Goal: Find specific page/section: Find specific page/section

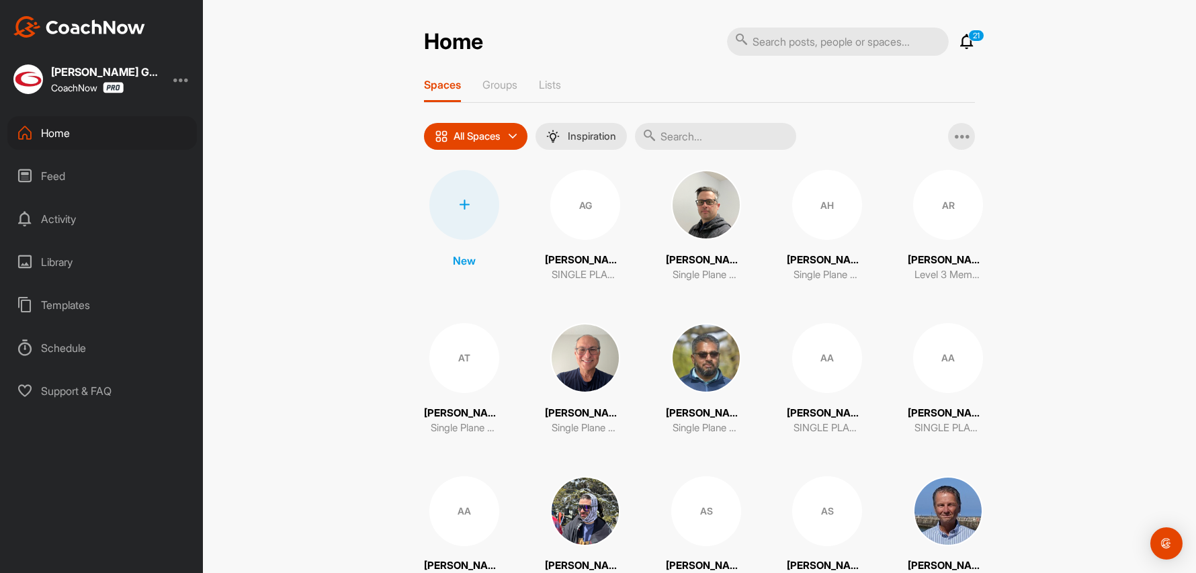
click at [678, 133] on input "text" at bounding box center [715, 136] width 161 height 27
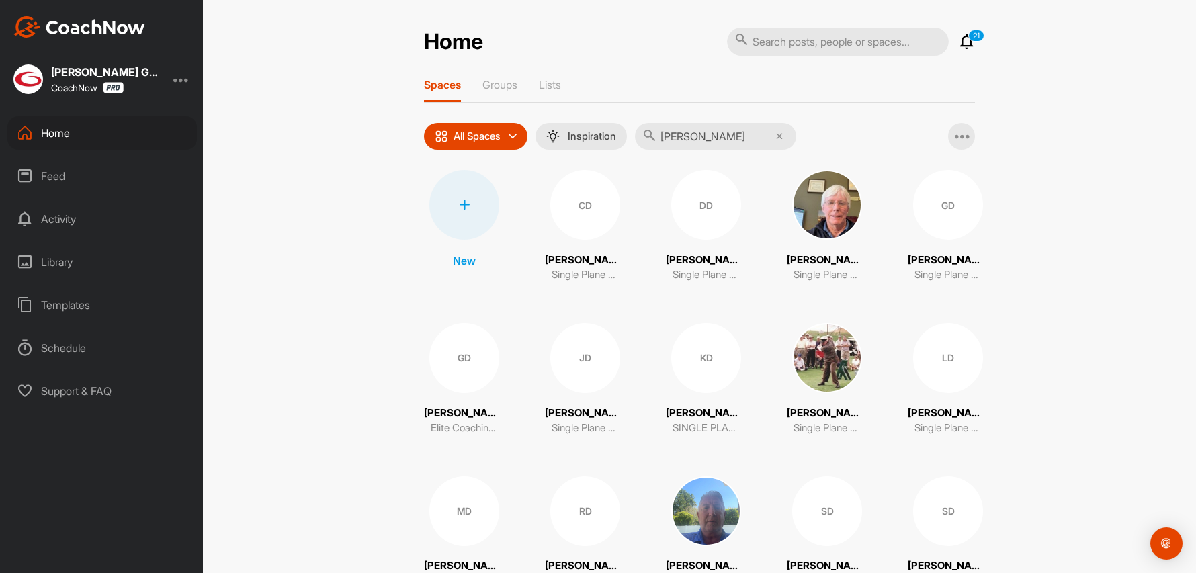
type input "[PERSON_NAME]"
click at [460, 376] on div "GD" at bounding box center [464, 358] width 70 height 70
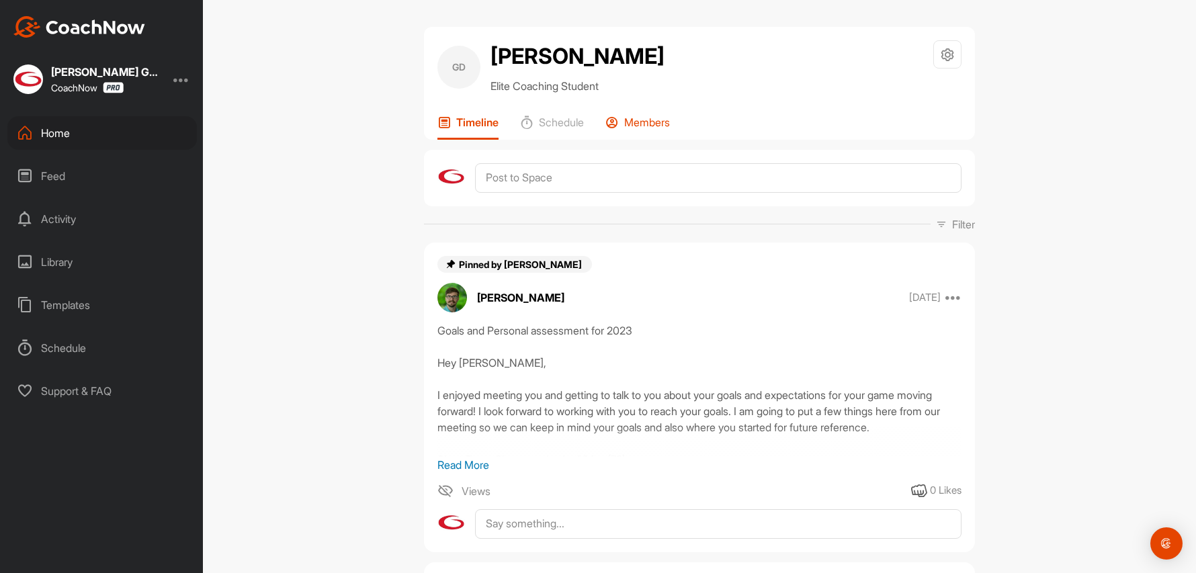
click at [628, 121] on p "Members" at bounding box center [647, 122] width 46 height 13
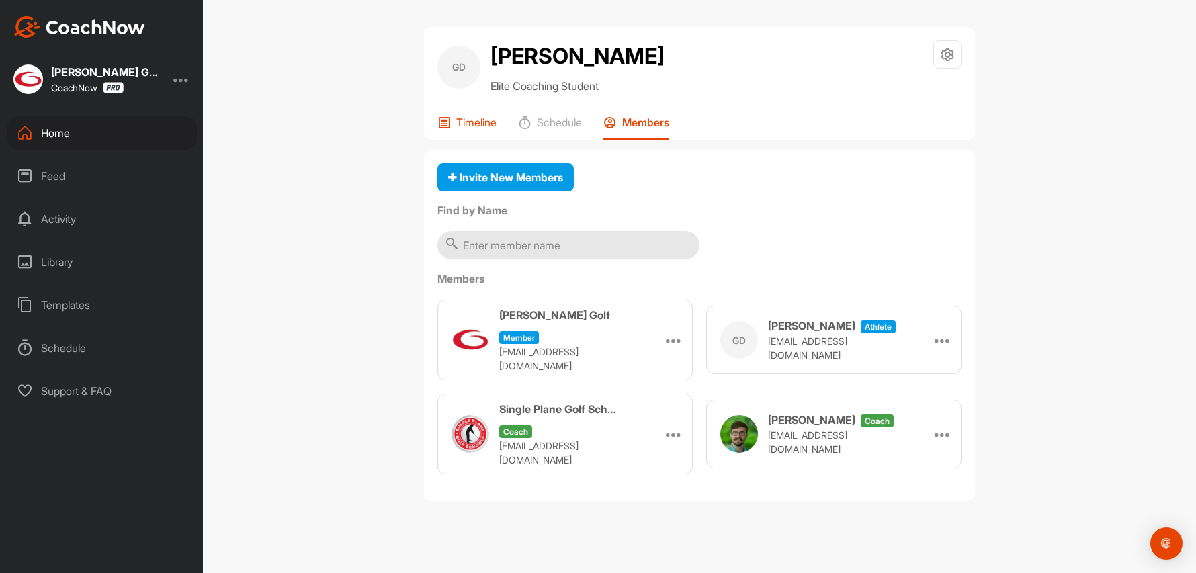
click at [448, 122] on icon at bounding box center [443, 122] width 13 height 13
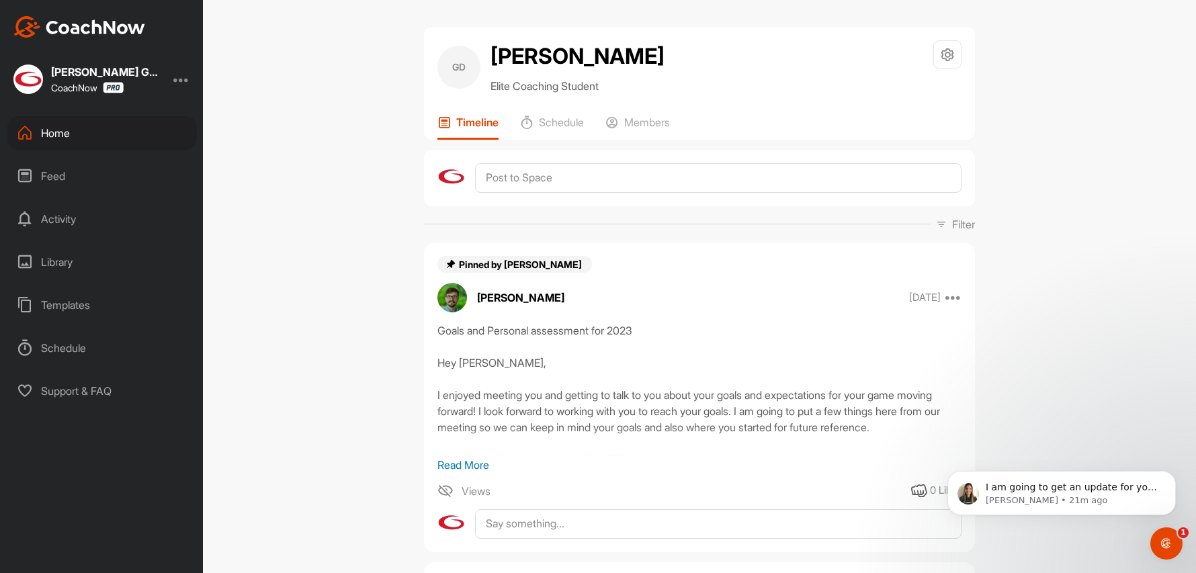
click at [48, 130] on div "Home" at bounding box center [101, 133] width 189 height 34
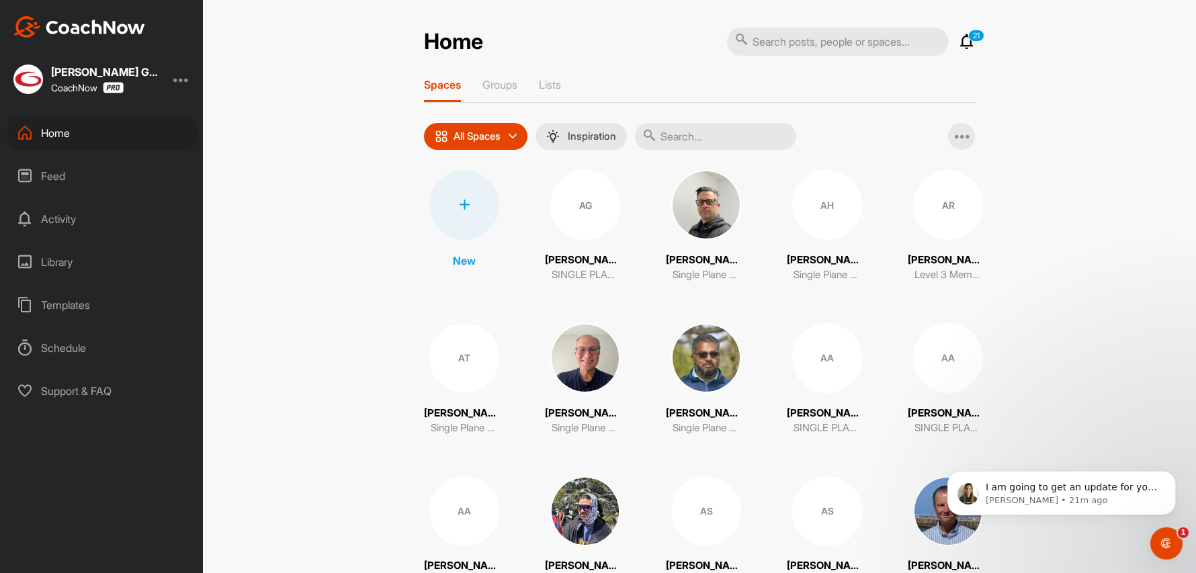
click at [689, 134] on input "text" at bounding box center [715, 136] width 161 height 27
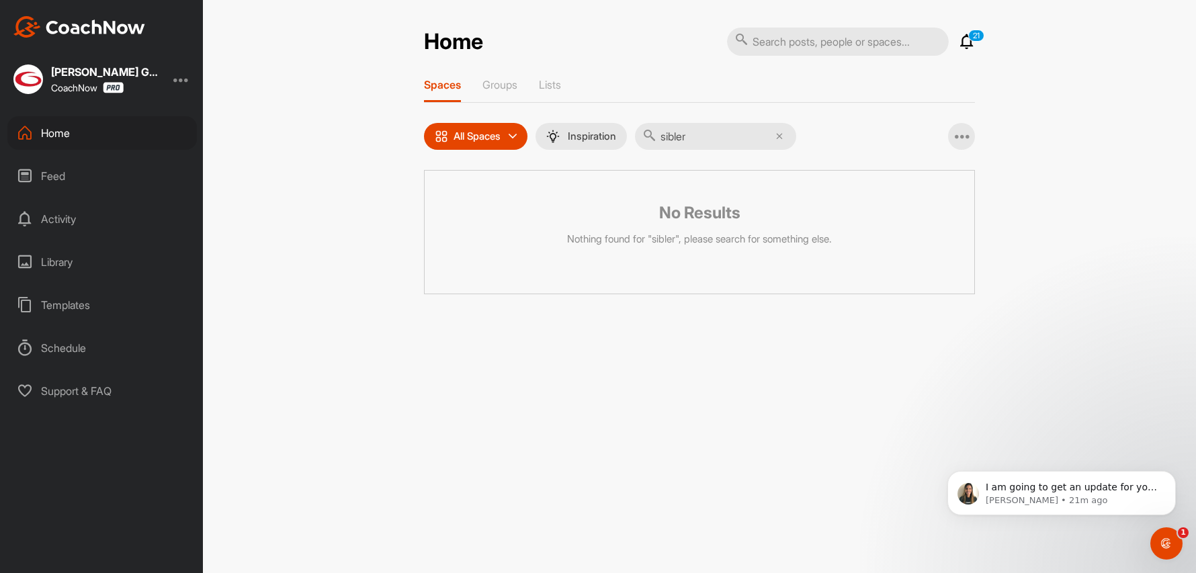
drag, startPoint x: 704, startPoint y: 132, endPoint x: 634, endPoint y: 133, distance: 69.9
click at [634, 133] on div "All Spaces All spaces SMART LISTS Unanswered by me 15 days inactive 15 days act…" at bounding box center [610, 136] width 372 height 27
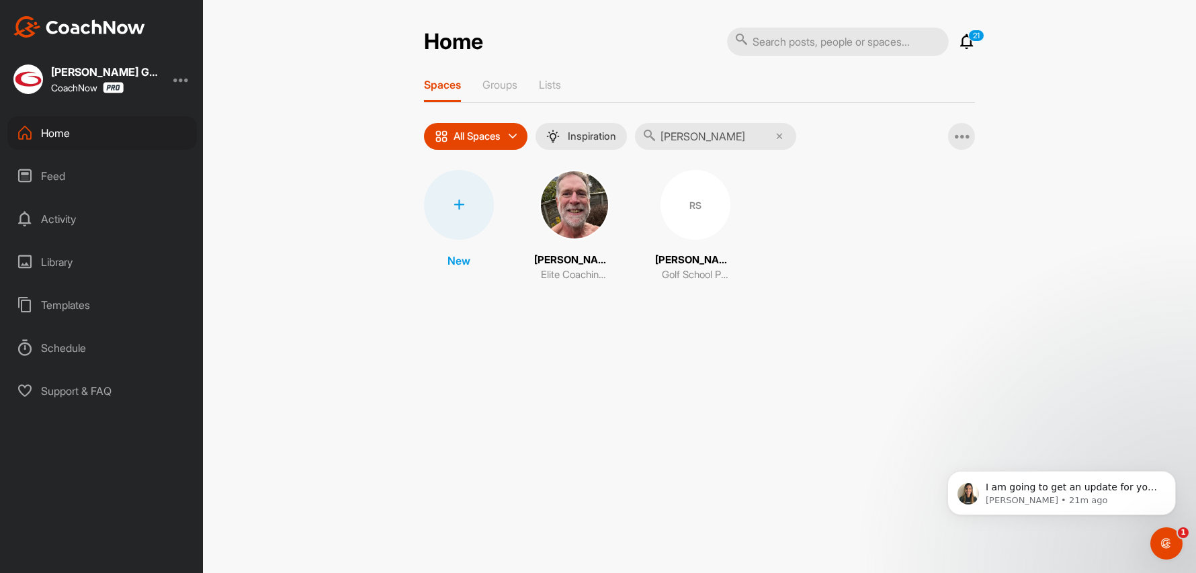
type input "[PERSON_NAME]"
click at [563, 222] on img at bounding box center [575, 205] width 70 height 70
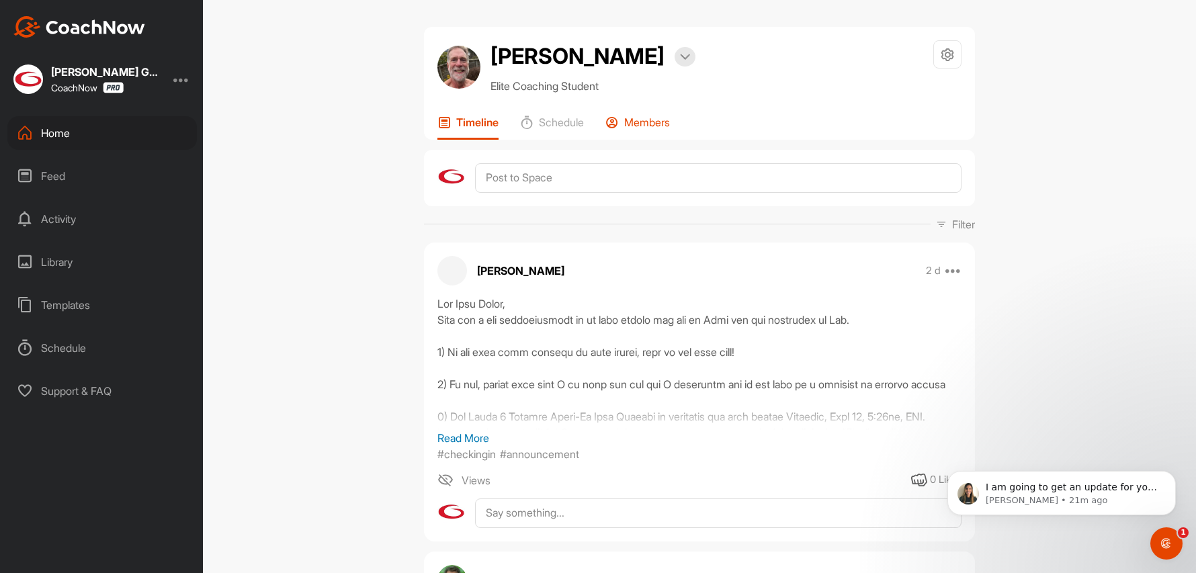
click at [648, 122] on p "Members" at bounding box center [647, 122] width 46 height 13
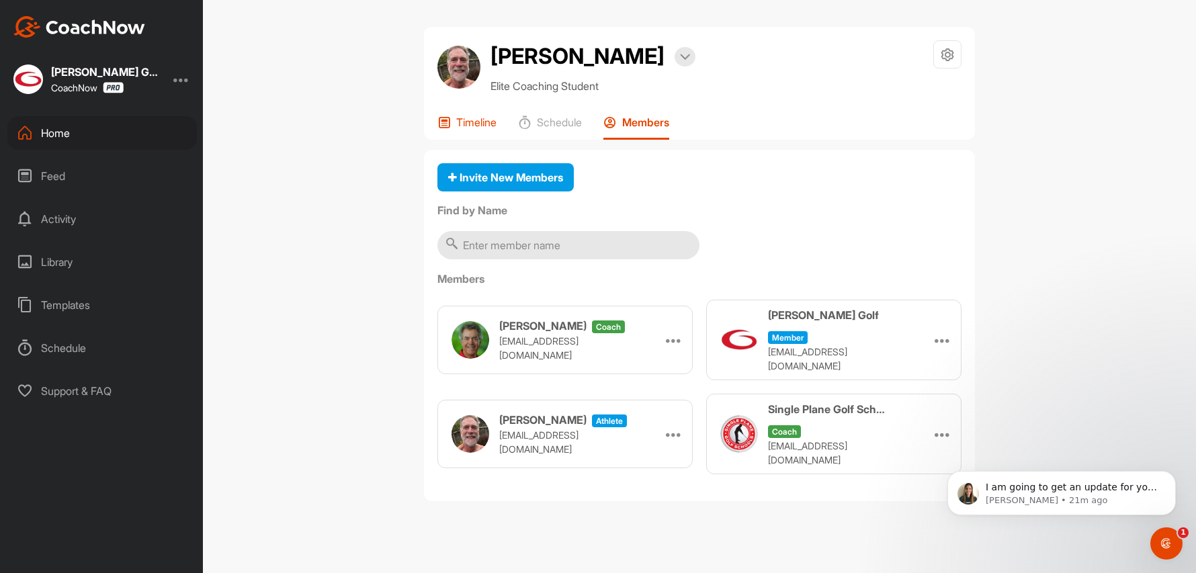
click at [447, 124] on icon at bounding box center [443, 122] width 13 height 13
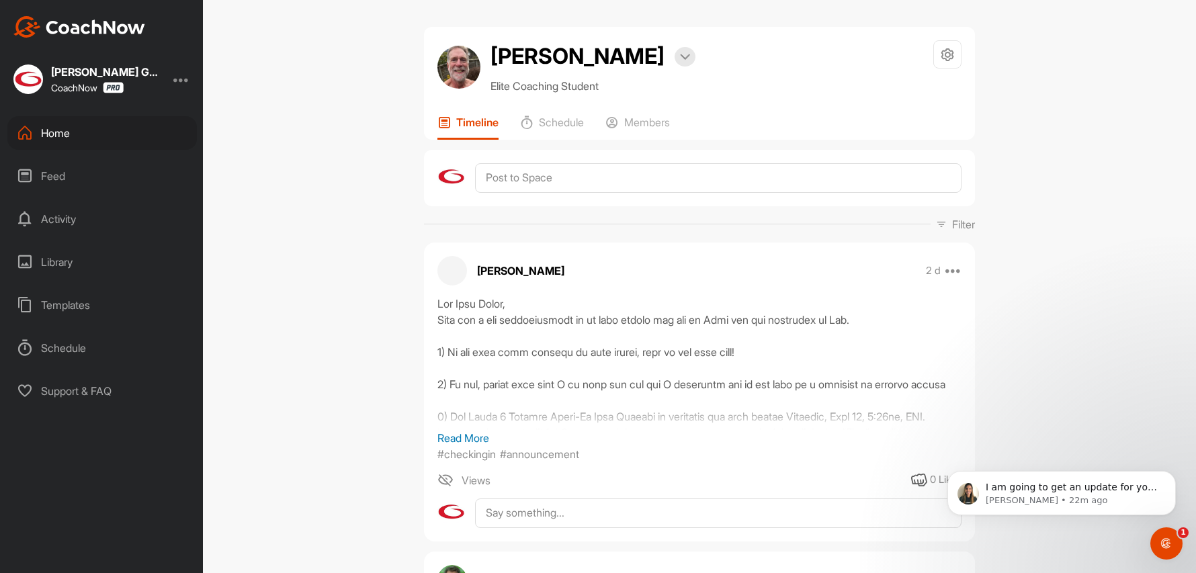
click at [34, 127] on div "Home" at bounding box center [101, 133] width 189 height 34
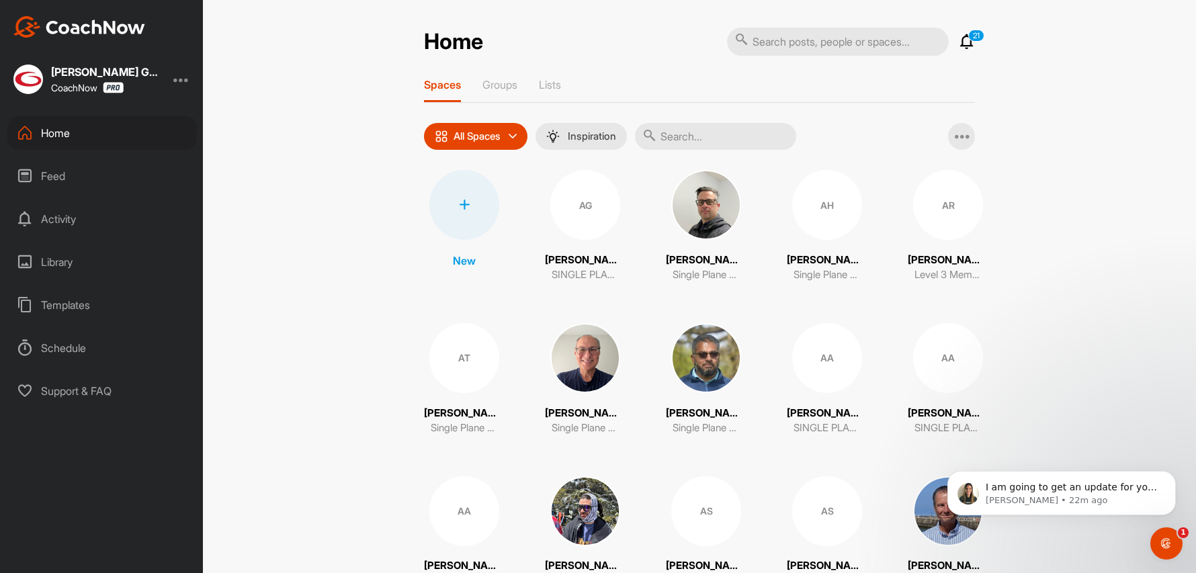
click at [687, 132] on input "text" at bounding box center [715, 136] width 161 height 27
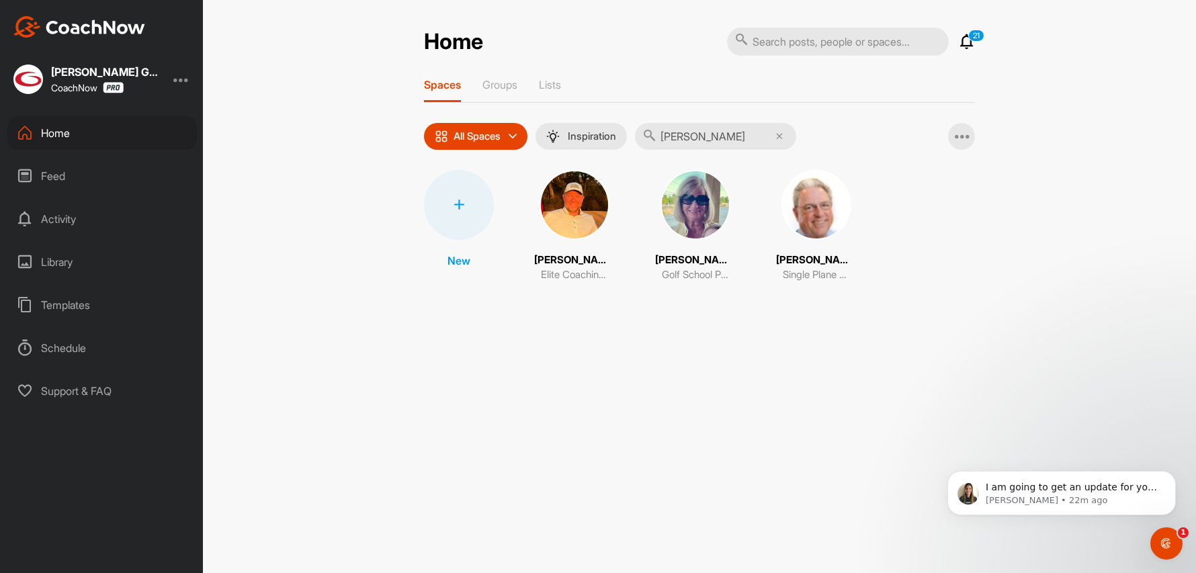
type input "[PERSON_NAME]"
click at [559, 212] on img at bounding box center [575, 205] width 70 height 70
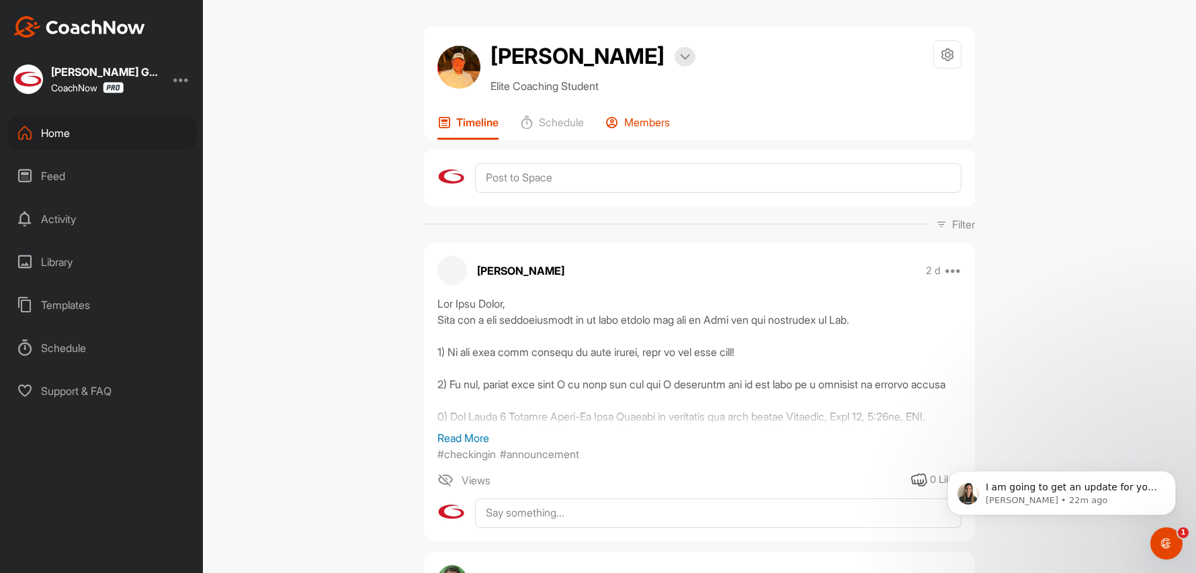
click at [647, 118] on p "Members" at bounding box center [647, 122] width 46 height 13
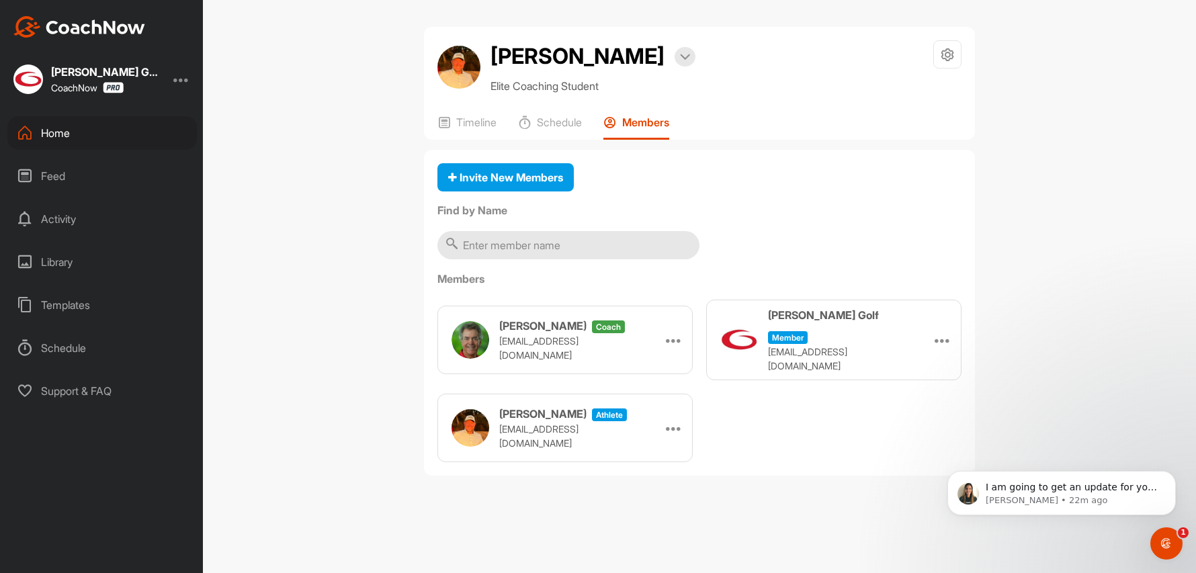
click at [50, 128] on div "Home" at bounding box center [101, 133] width 189 height 34
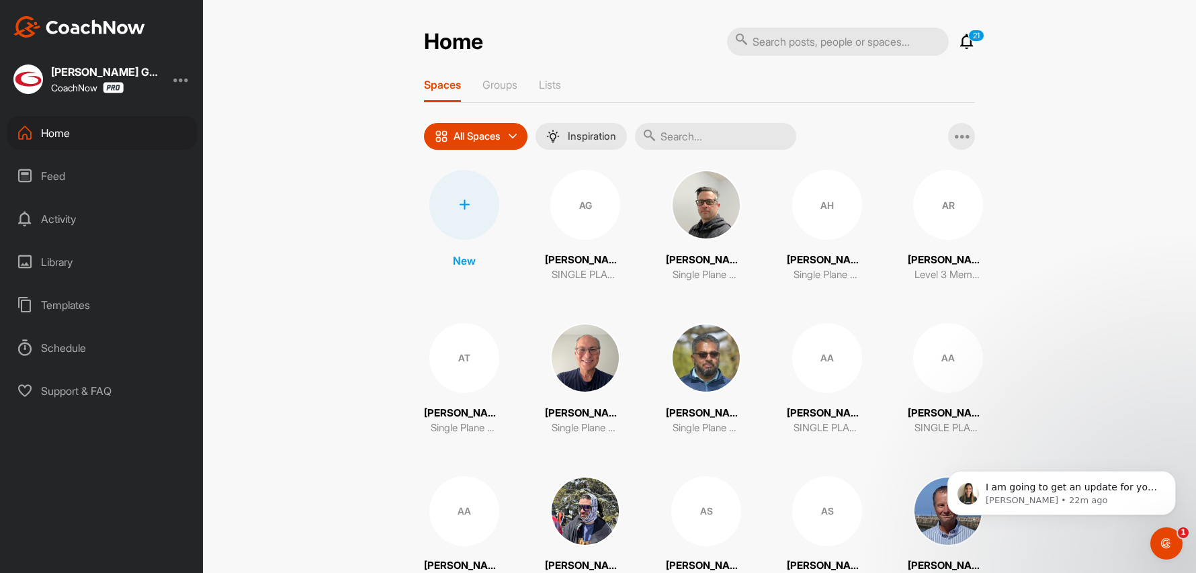
click at [706, 132] on input "text" at bounding box center [715, 136] width 161 height 27
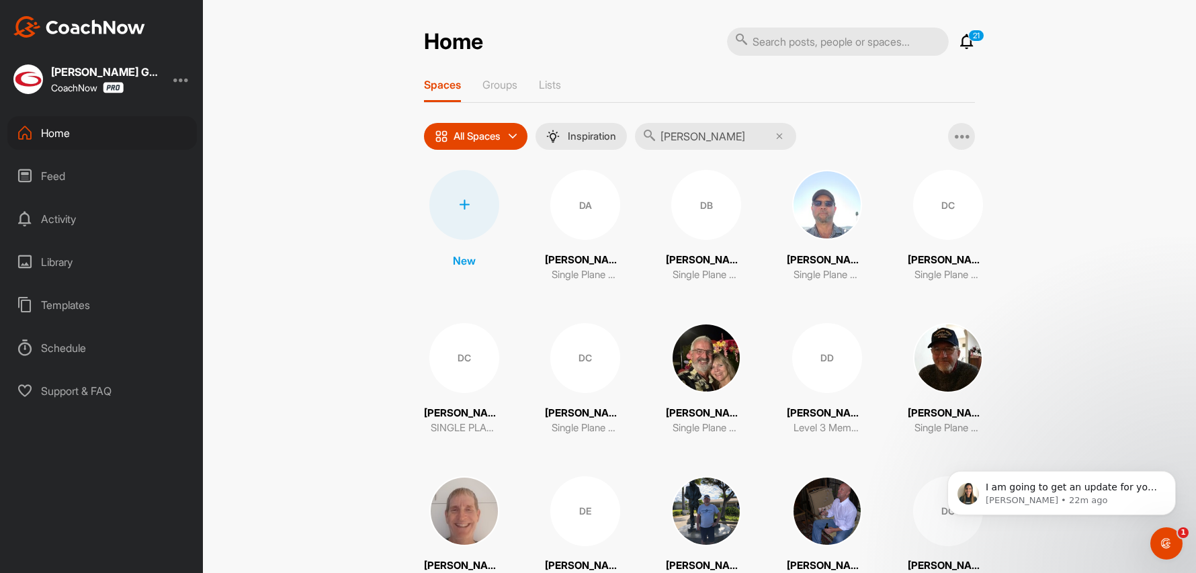
type input "[PERSON_NAME]"
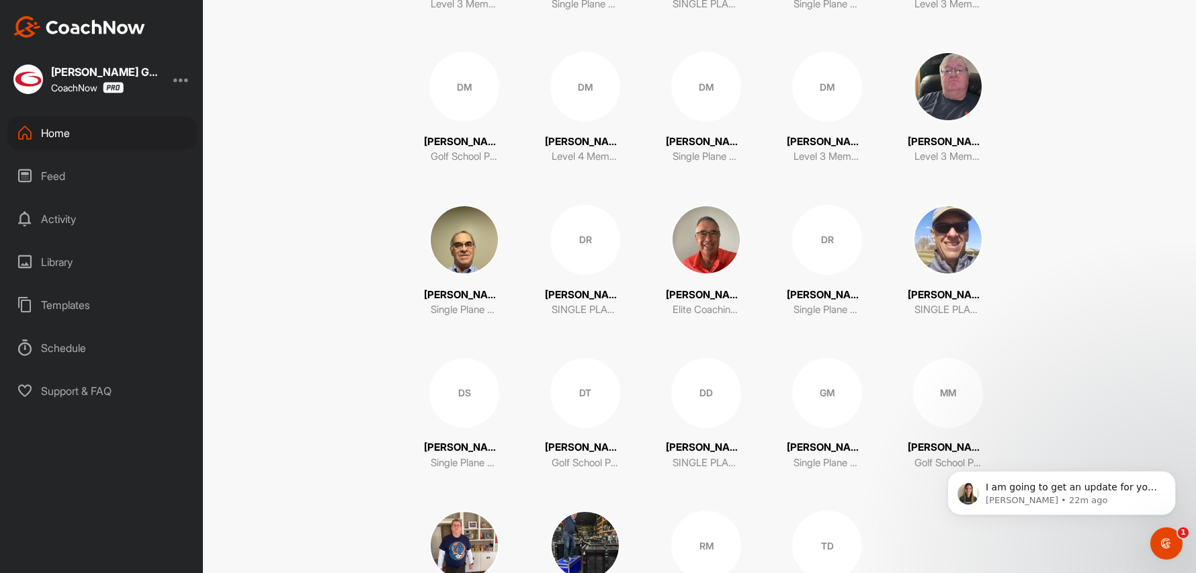
scroll to position [824, 0]
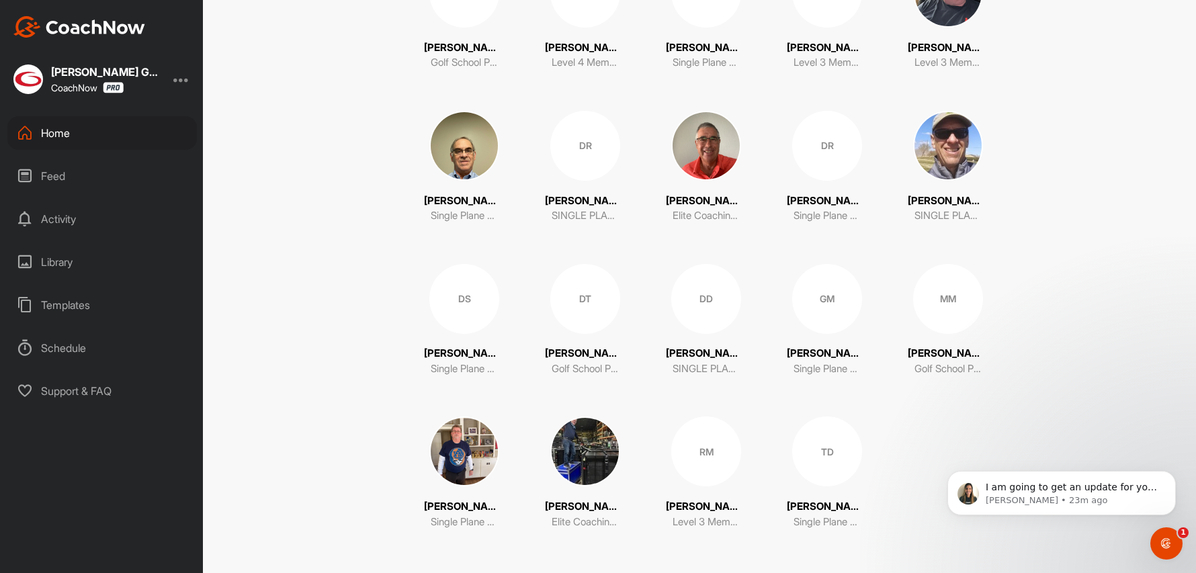
click at [588, 452] on img at bounding box center [585, 452] width 70 height 70
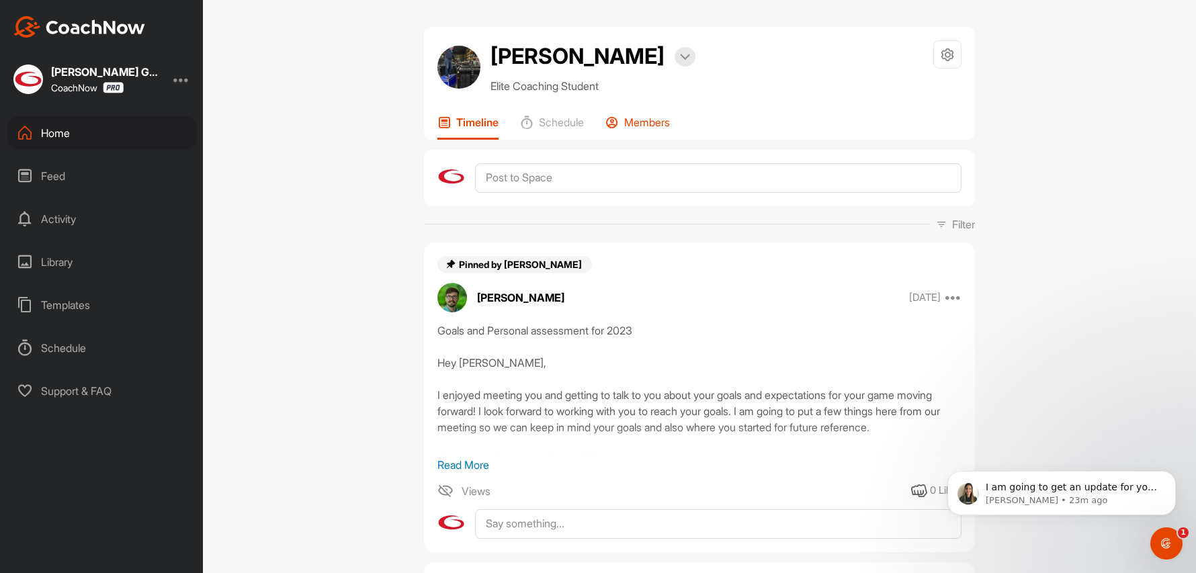
click at [630, 117] on p "Members" at bounding box center [647, 122] width 46 height 13
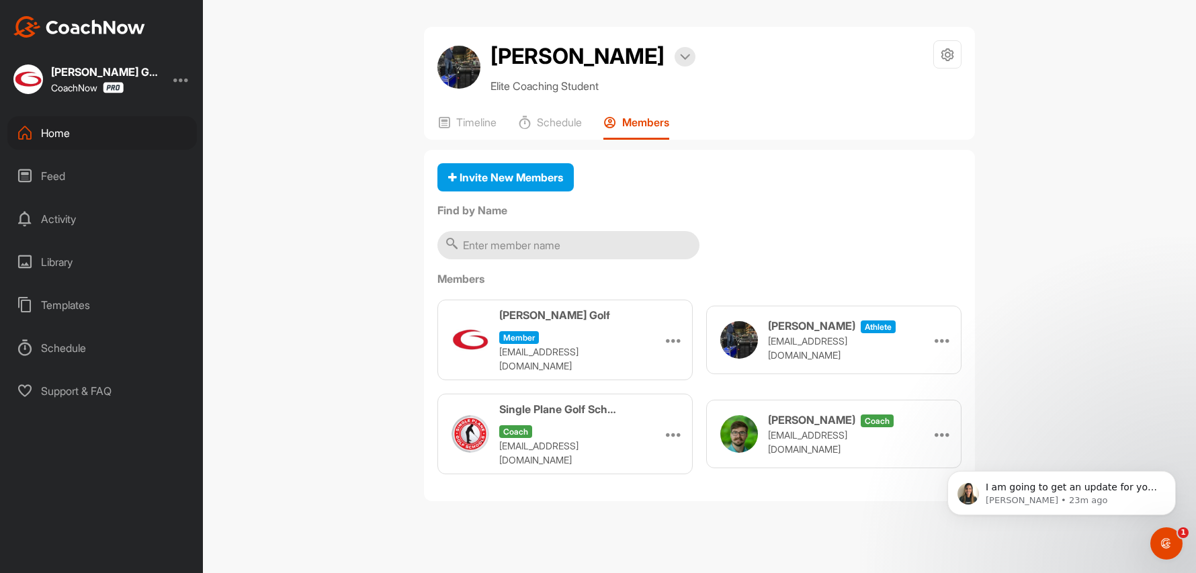
click at [48, 139] on div "Home" at bounding box center [101, 133] width 189 height 34
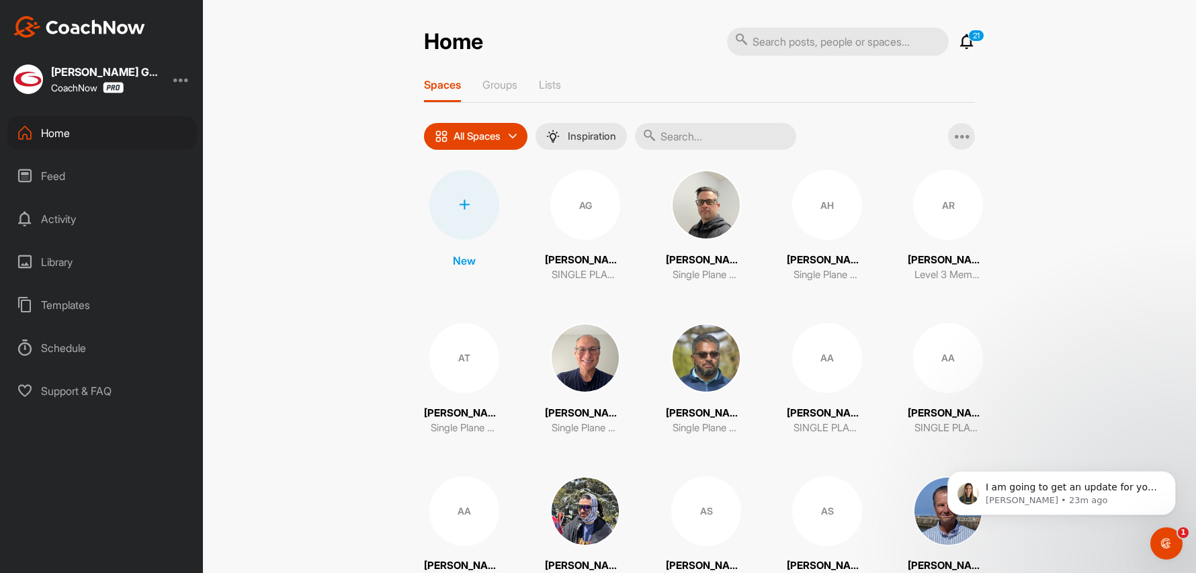
click at [690, 124] on input "text" at bounding box center [715, 136] width 161 height 27
paste input "[PERSON_NAME]"
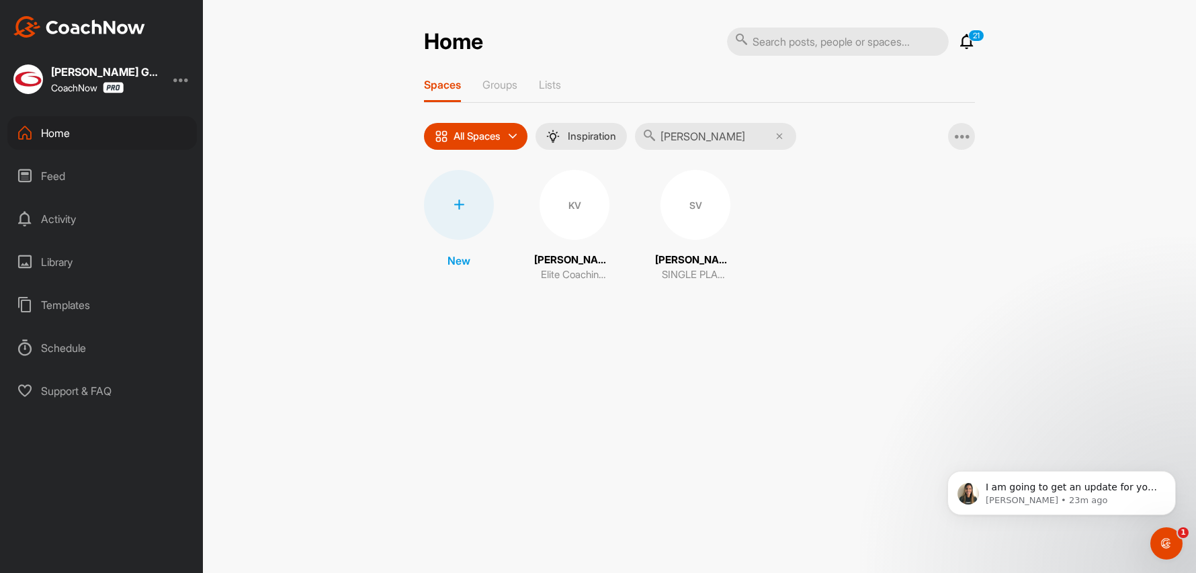
type input "[PERSON_NAME]"
click at [564, 218] on div "KV" at bounding box center [575, 205] width 70 height 70
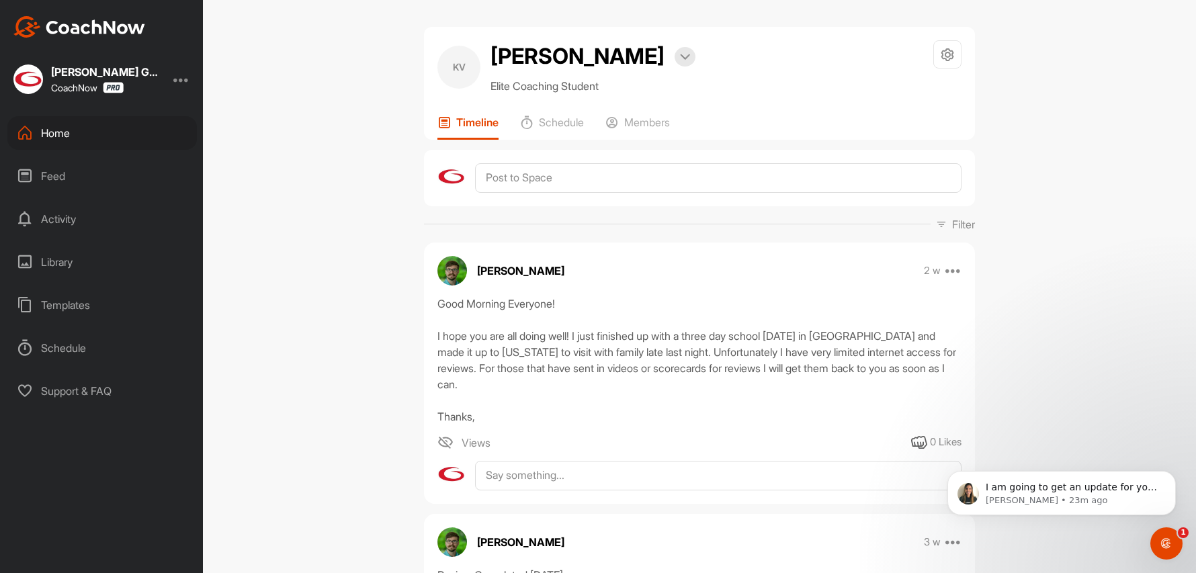
click at [30, 140] on icon at bounding box center [25, 133] width 16 height 16
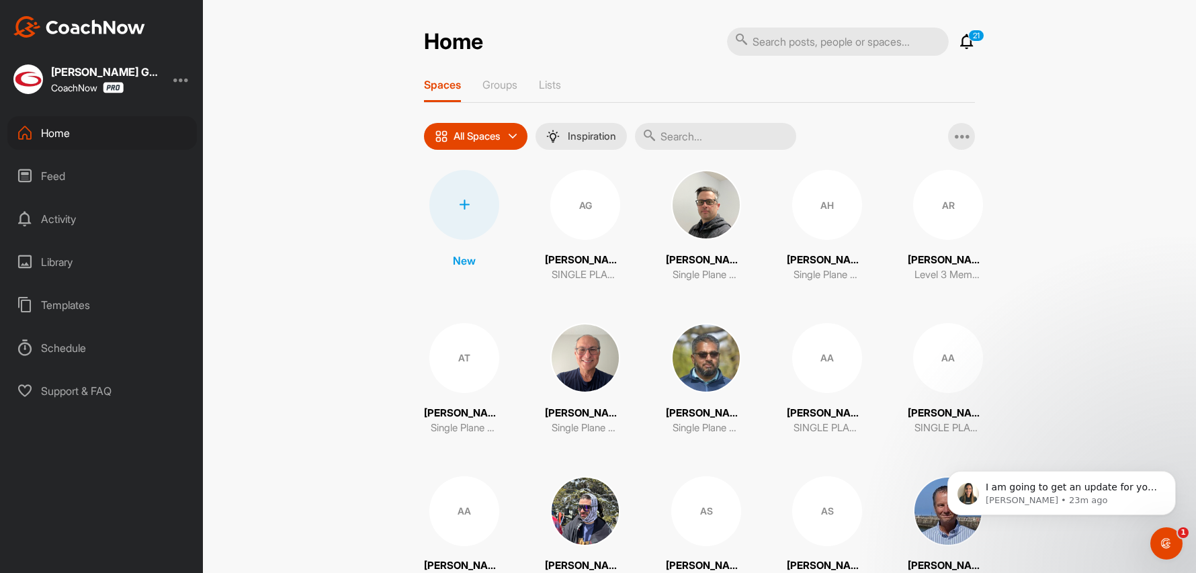
click at [695, 130] on input "text" at bounding box center [715, 136] width 161 height 27
paste input "[PERSON_NAME]"
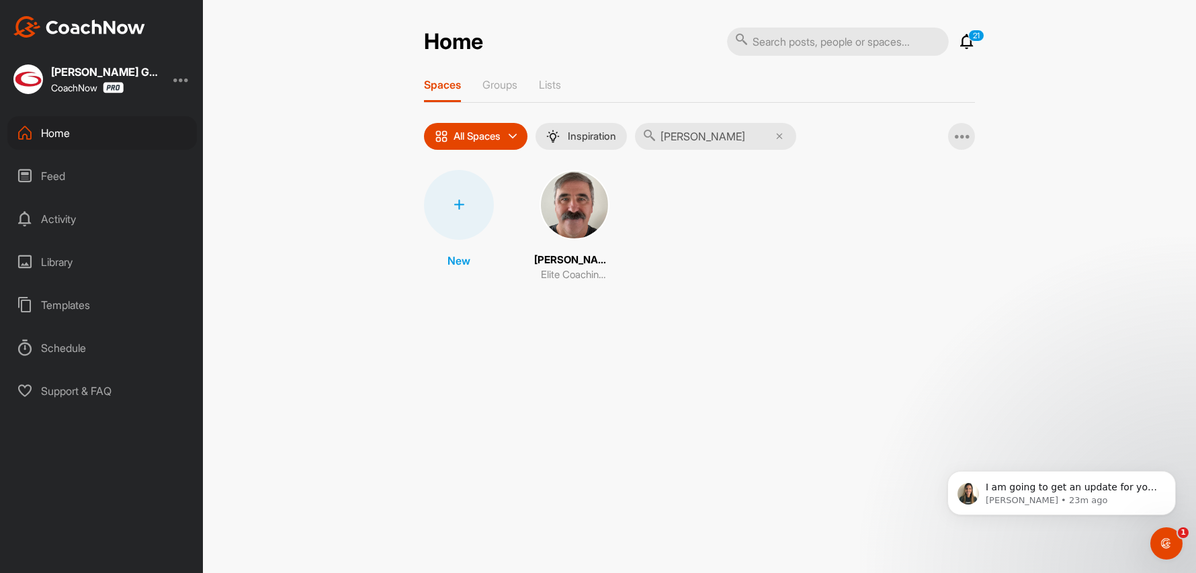
type input "[PERSON_NAME]"
click at [560, 226] on img at bounding box center [575, 205] width 70 height 70
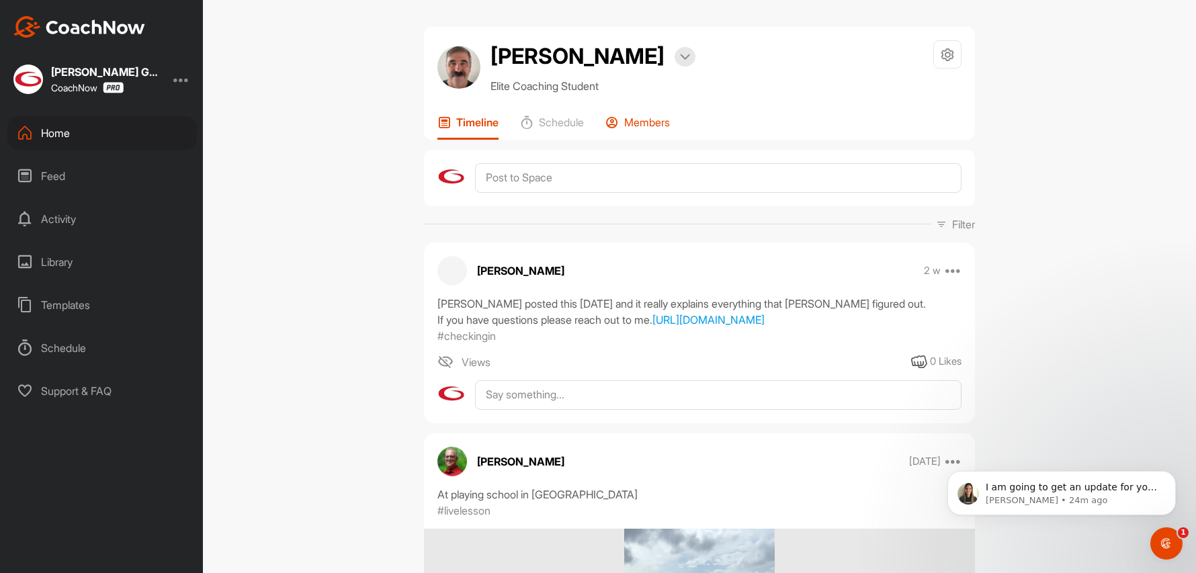
click at [640, 118] on p "Members" at bounding box center [647, 122] width 46 height 13
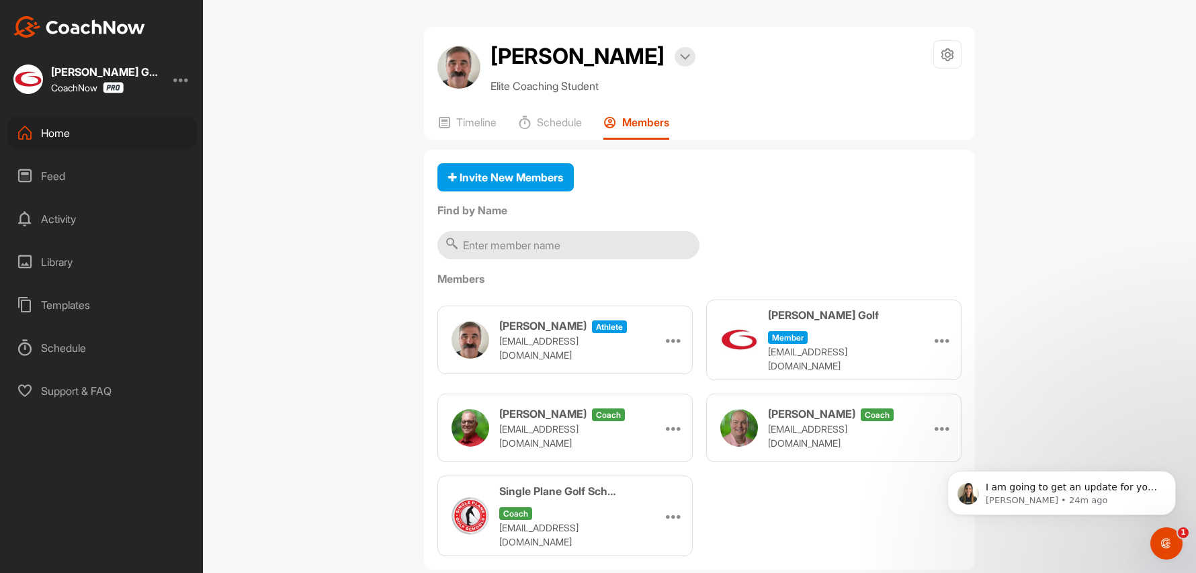
click at [42, 135] on div "Home" at bounding box center [101, 133] width 189 height 34
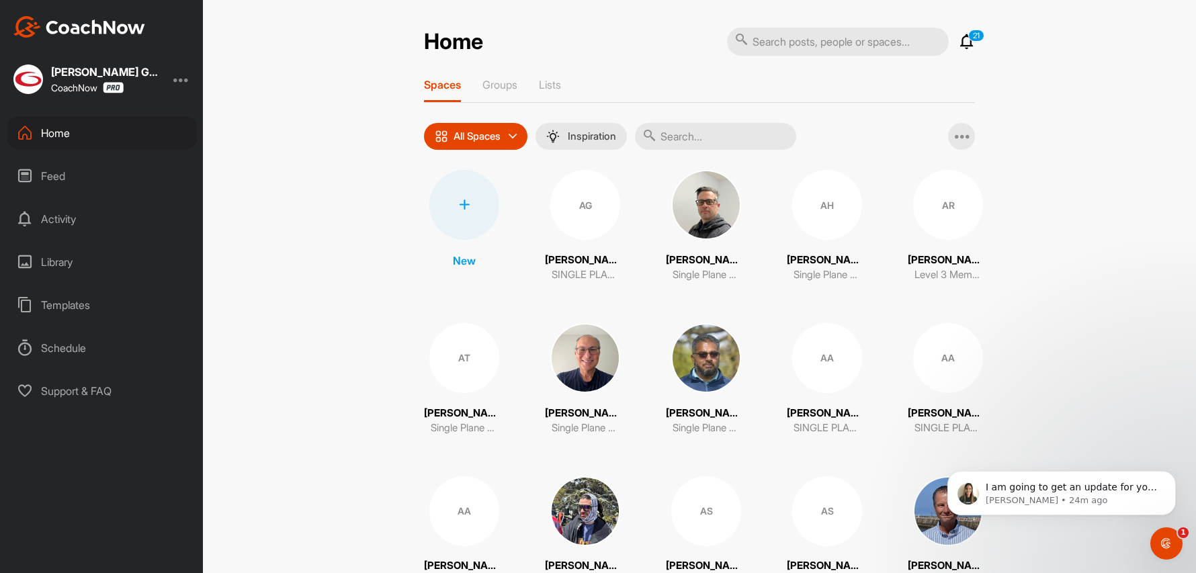
click at [717, 131] on input "text" at bounding box center [715, 136] width 161 height 27
paste input "[PERSON_NAME]"
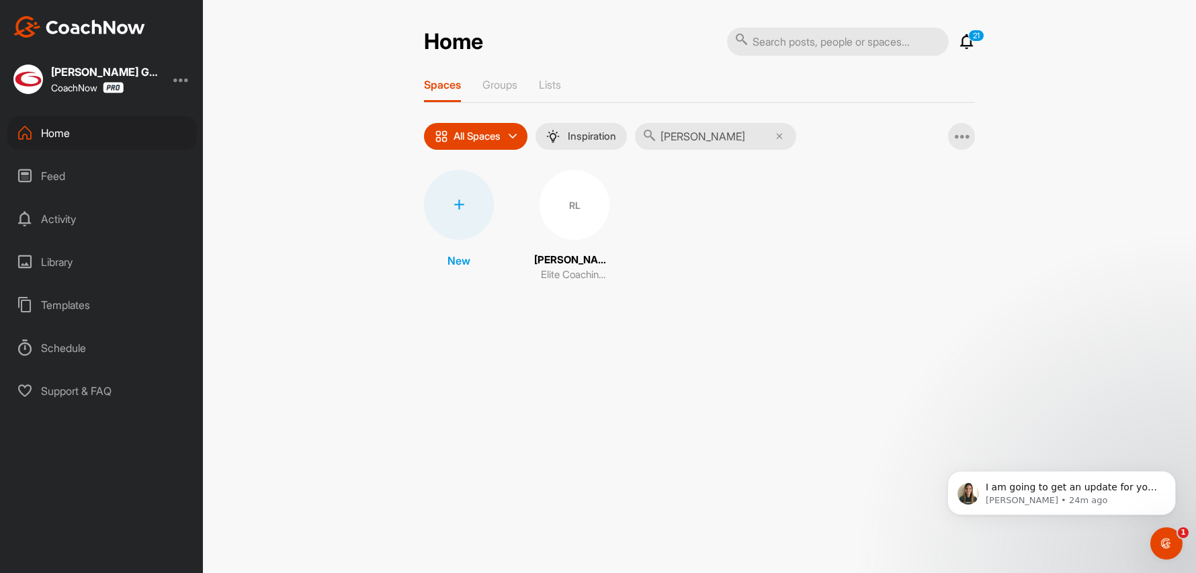
type input "[PERSON_NAME]"
click at [593, 218] on div "RL" at bounding box center [575, 205] width 70 height 70
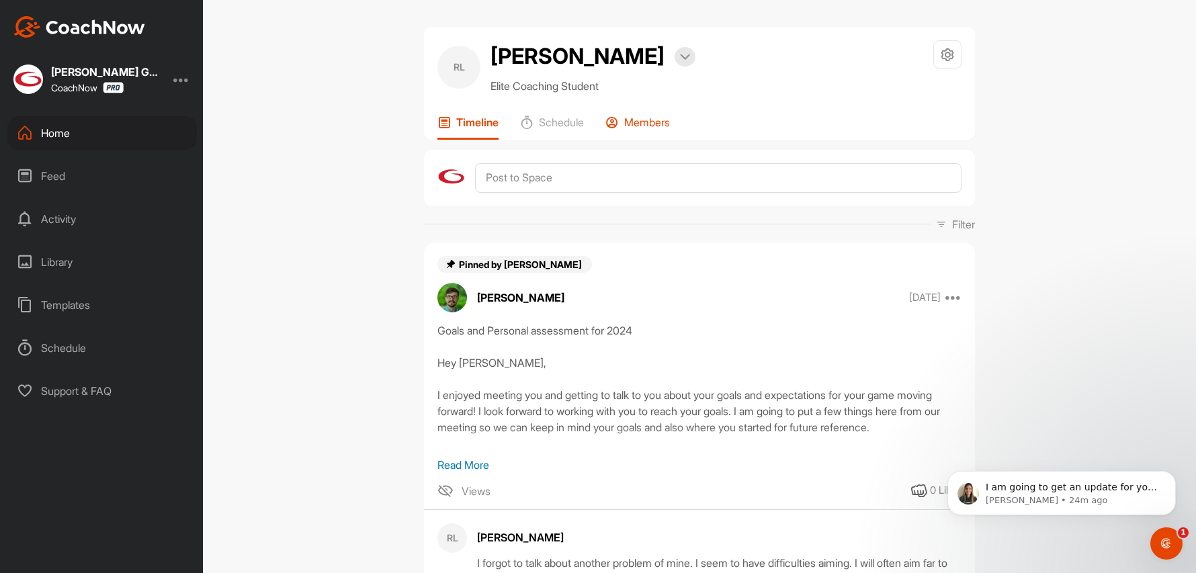
click at [642, 120] on p "Members" at bounding box center [647, 122] width 46 height 13
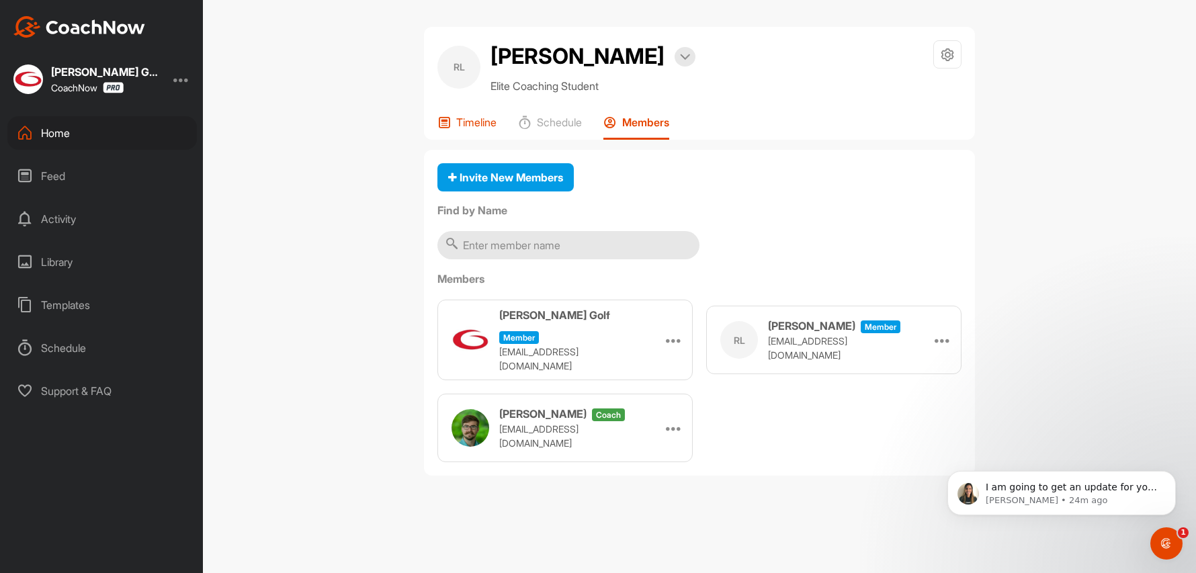
click at [470, 128] on p "Timeline" at bounding box center [476, 122] width 40 height 13
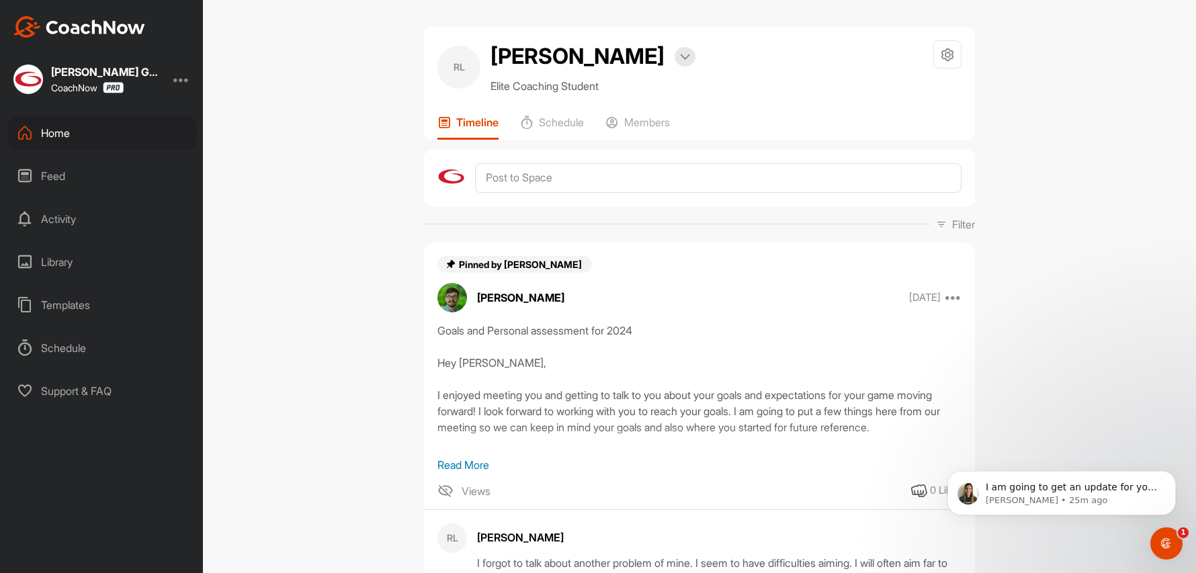
click at [95, 132] on div "Home" at bounding box center [101, 133] width 189 height 34
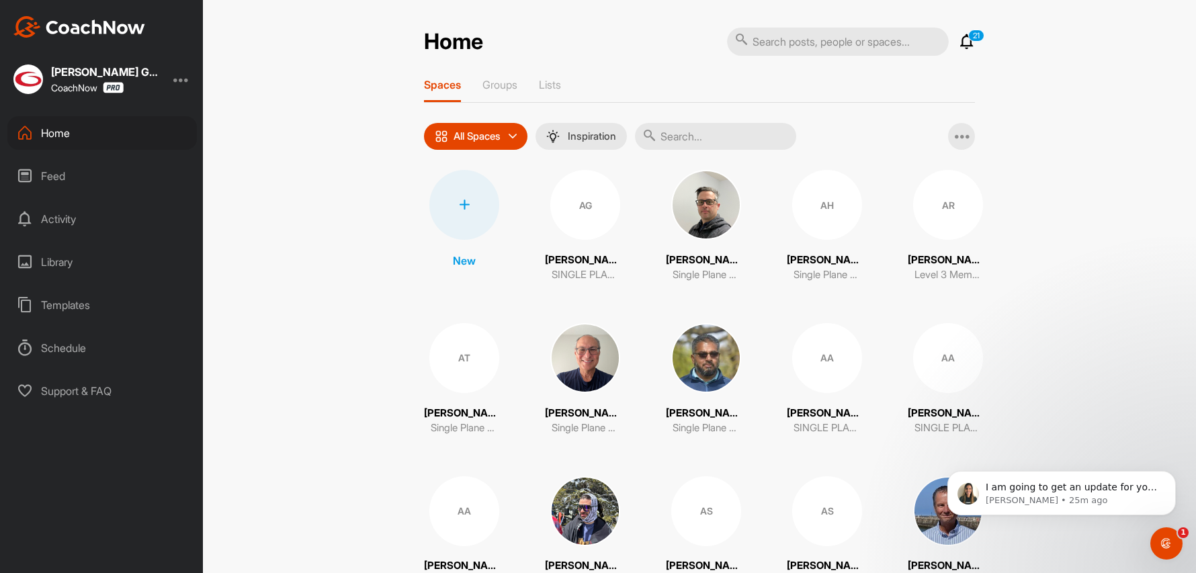
click at [691, 144] on input "text" at bounding box center [715, 136] width 161 height 27
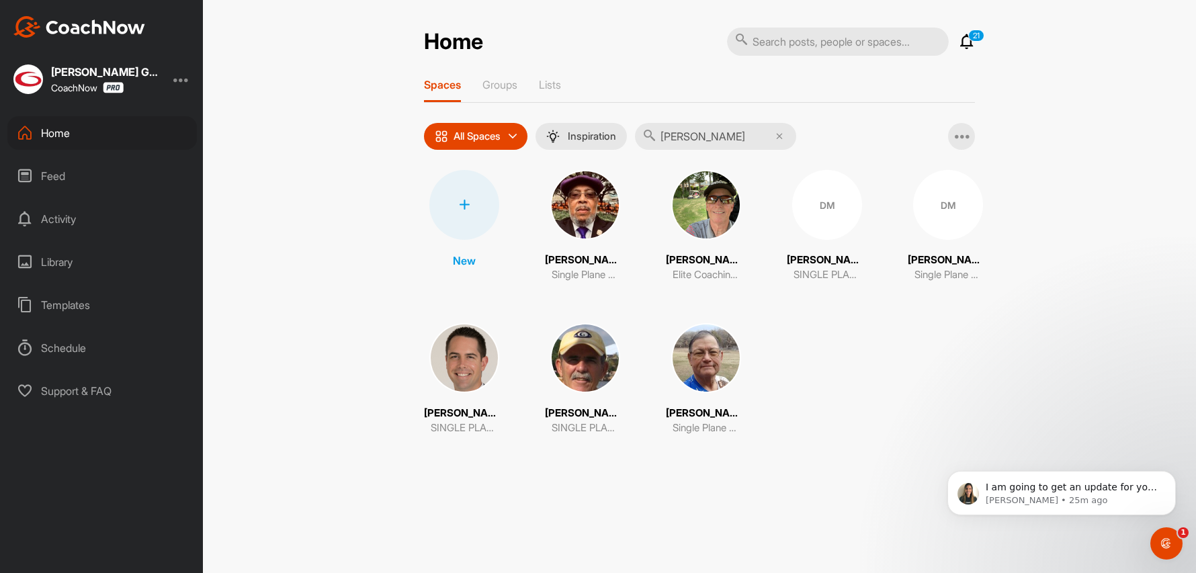
type input "[PERSON_NAME]"
click at [691, 211] on img at bounding box center [706, 205] width 70 height 70
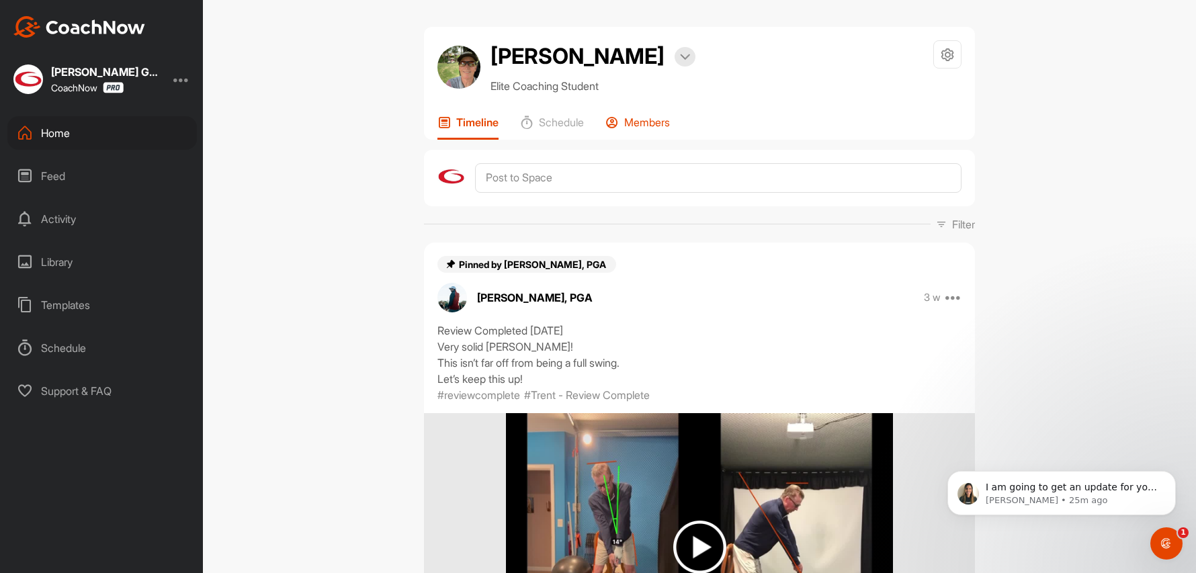
click at [640, 125] on p "Members" at bounding box center [647, 122] width 46 height 13
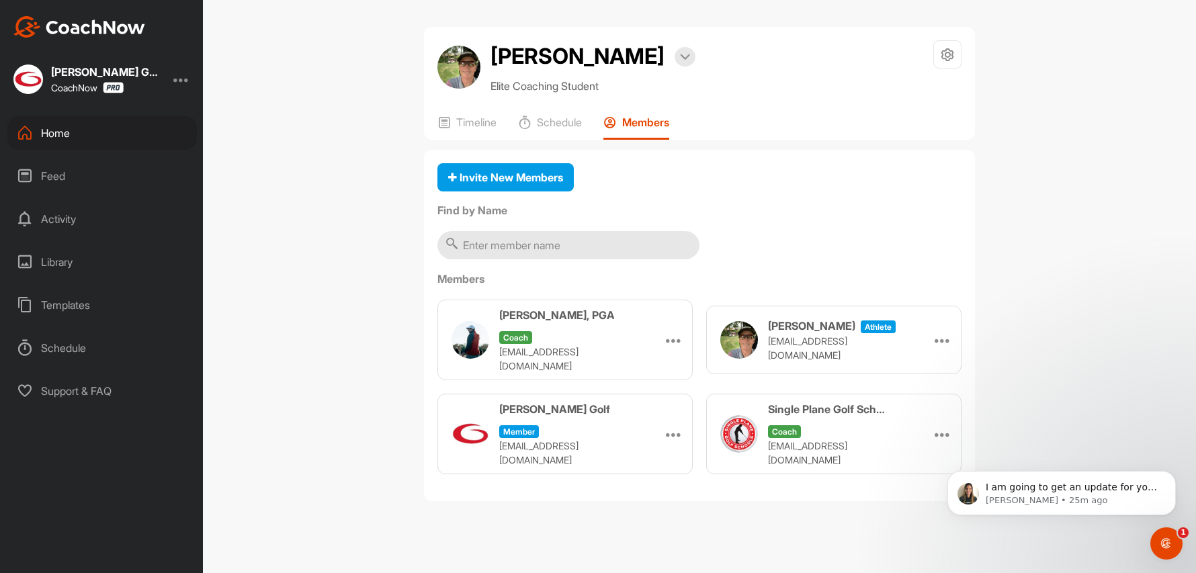
click at [50, 128] on div "Home" at bounding box center [101, 133] width 189 height 34
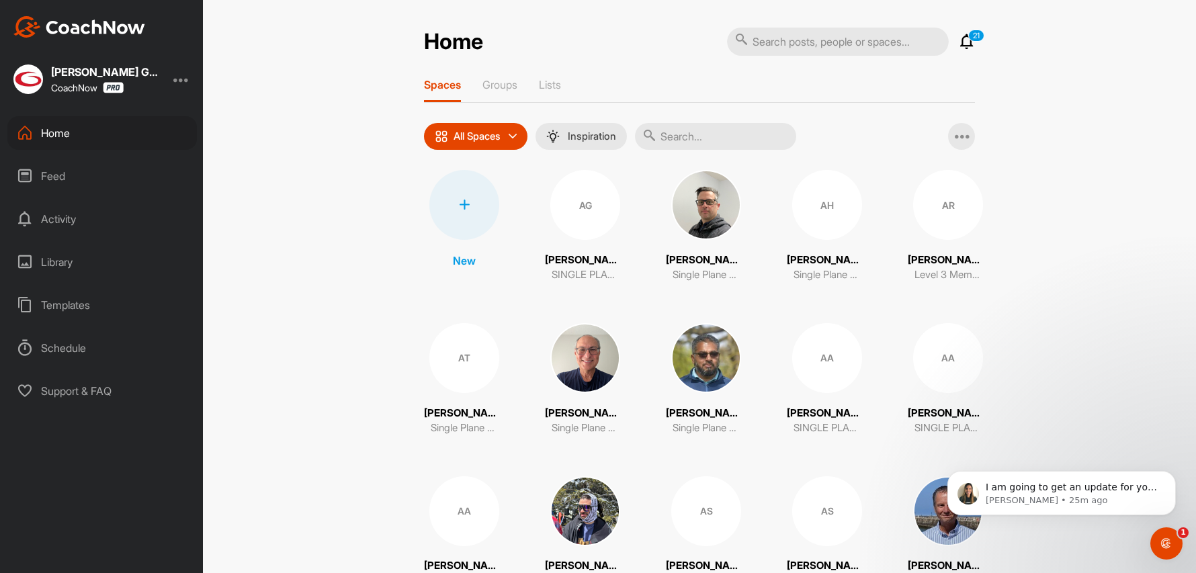
click at [697, 128] on input "text" at bounding box center [715, 136] width 161 height 27
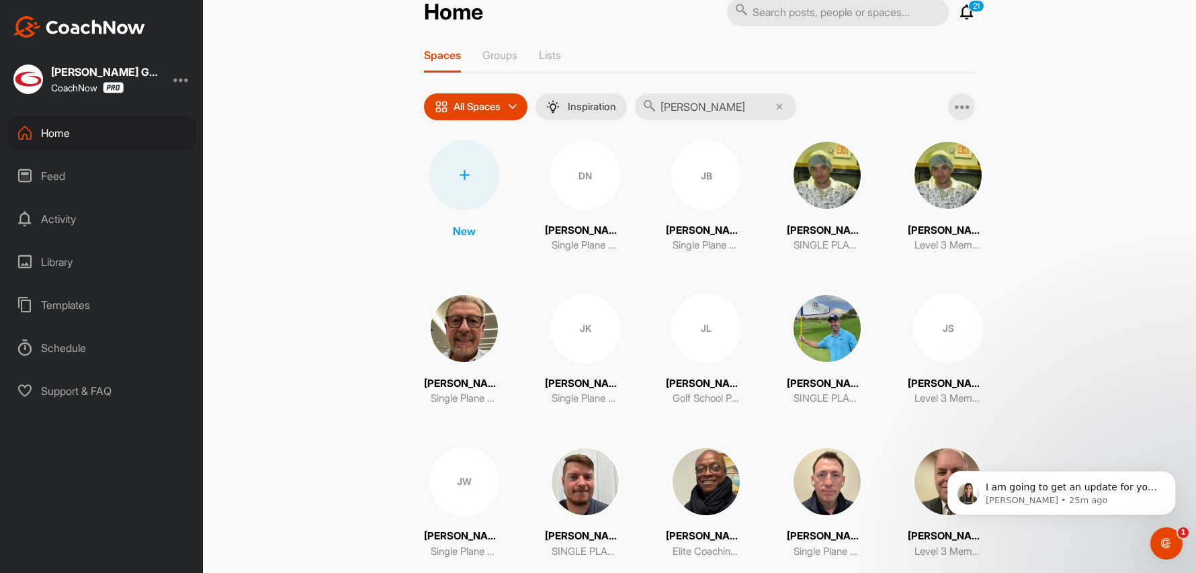
scroll to position [60, 0]
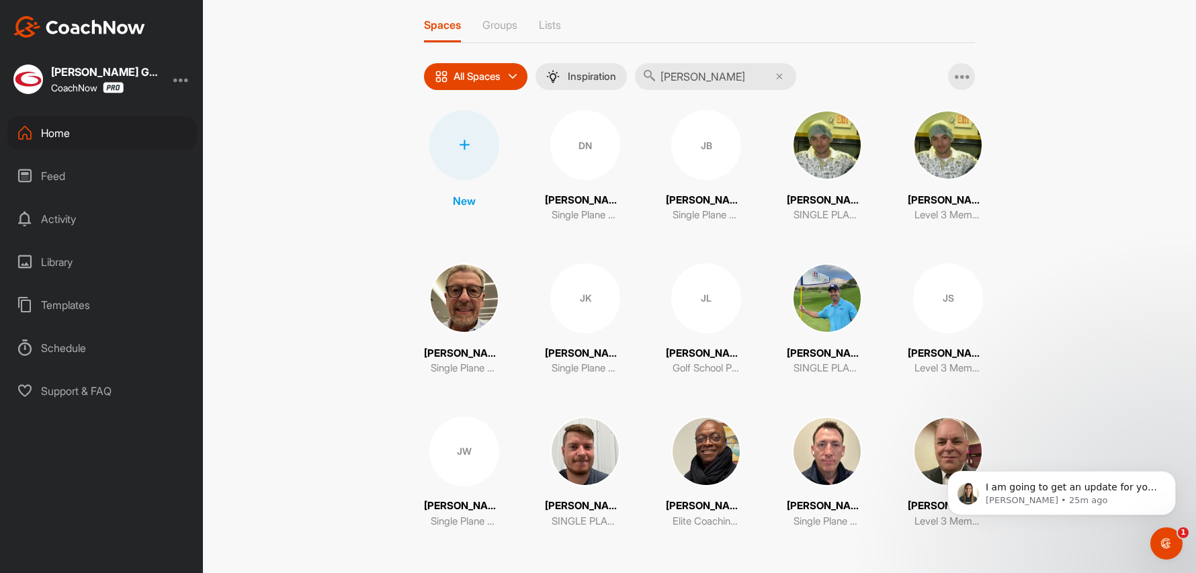
type input "[PERSON_NAME]"
click at [695, 453] on img at bounding box center [706, 452] width 70 height 70
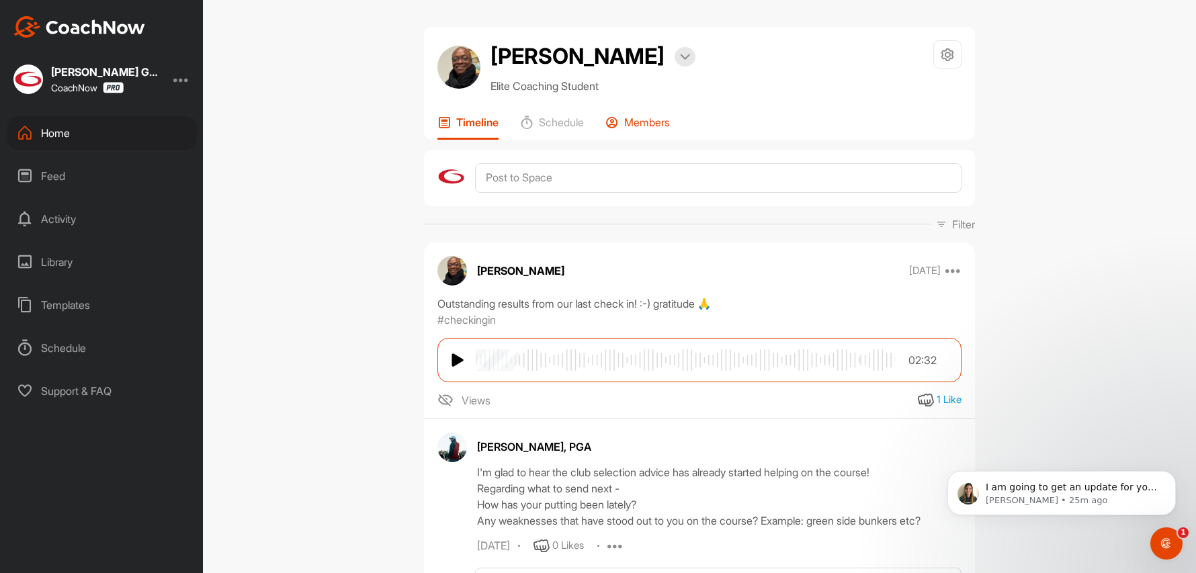
click at [638, 119] on p "Members" at bounding box center [647, 122] width 46 height 13
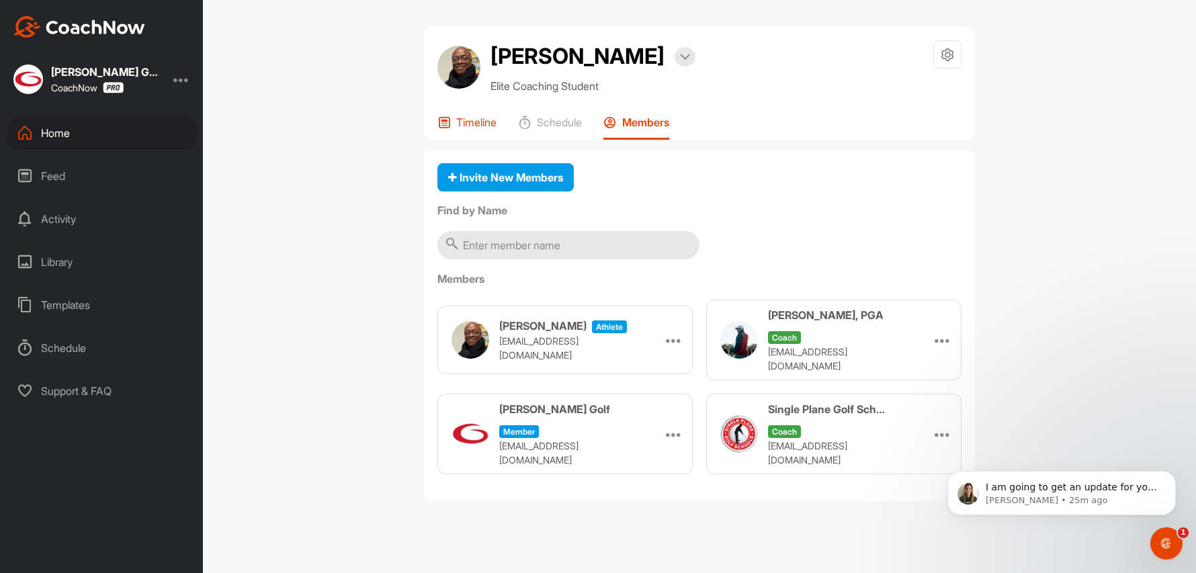
click at [450, 127] on icon at bounding box center [443, 122] width 13 height 13
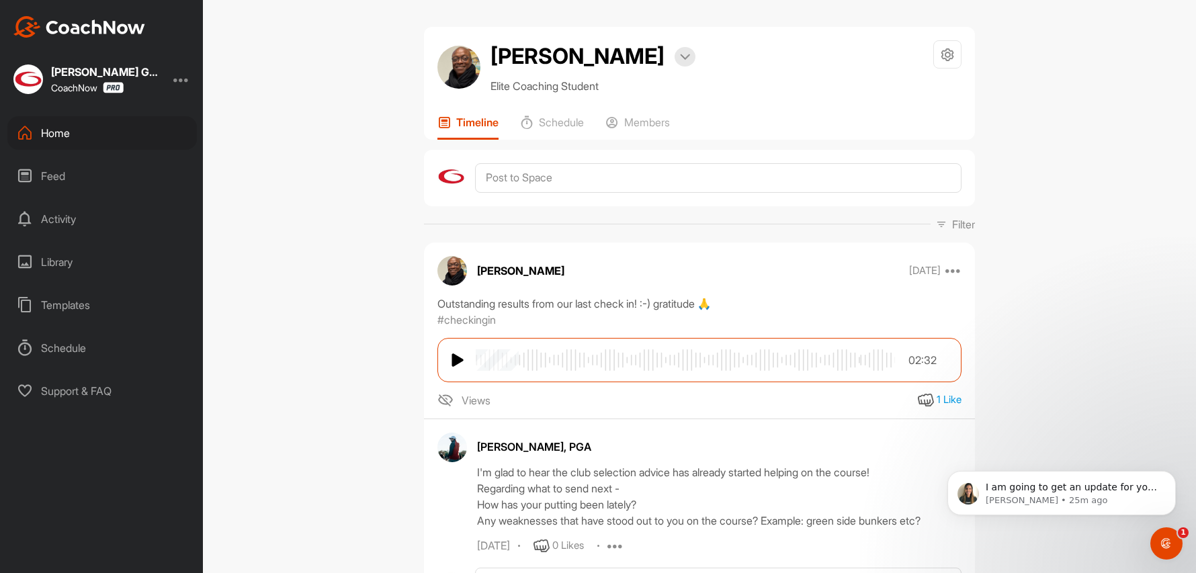
click at [51, 130] on div "Home" at bounding box center [101, 133] width 189 height 34
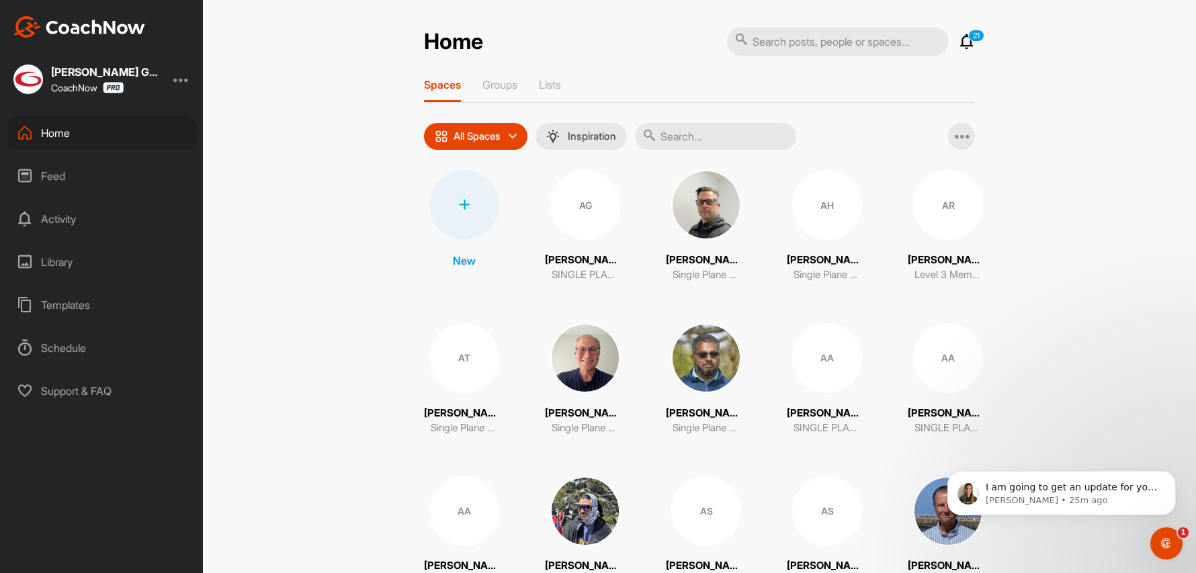
click at [695, 136] on input "text" at bounding box center [715, 136] width 161 height 27
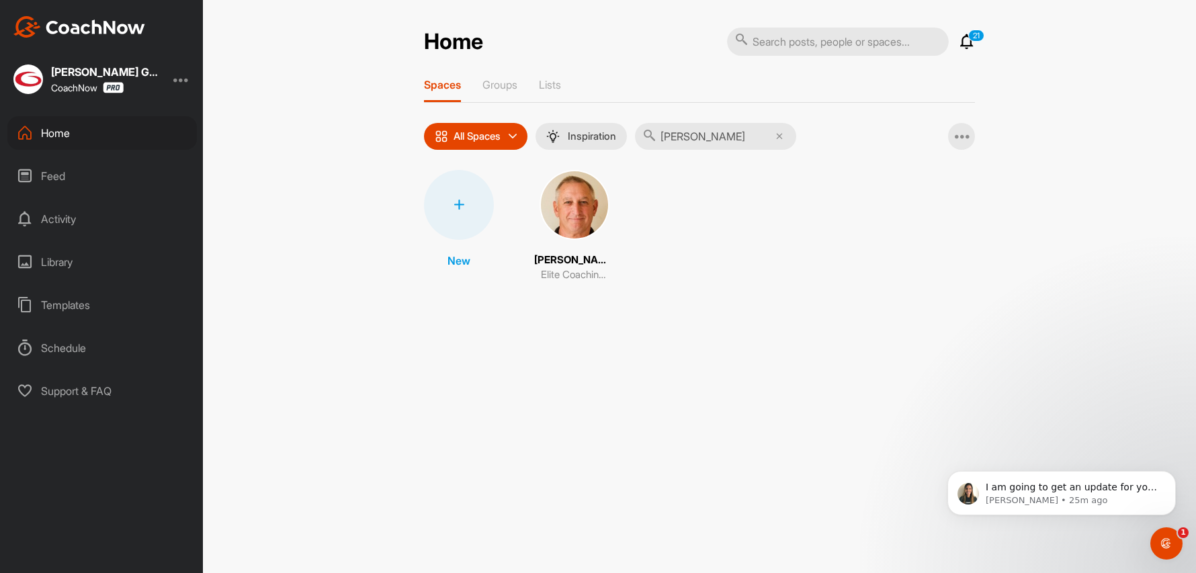
type input "[PERSON_NAME]"
click at [542, 218] on img at bounding box center [575, 205] width 70 height 70
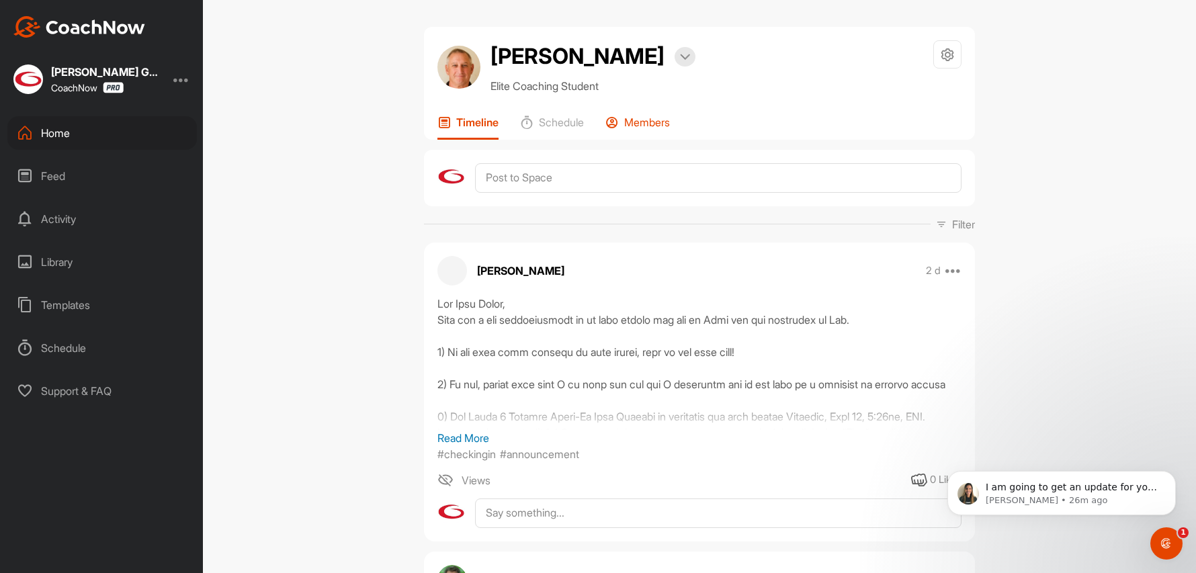
click at [638, 118] on p "Members" at bounding box center [647, 122] width 46 height 13
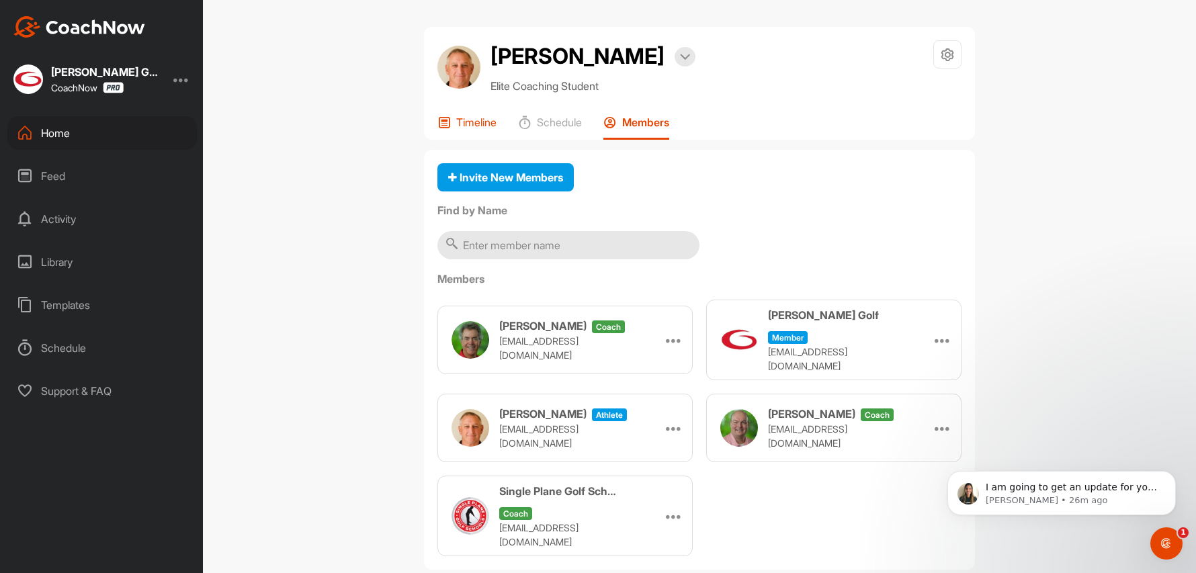
click at [464, 126] on p "Timeline" at bounding box center [476, 122] width 40 height 13
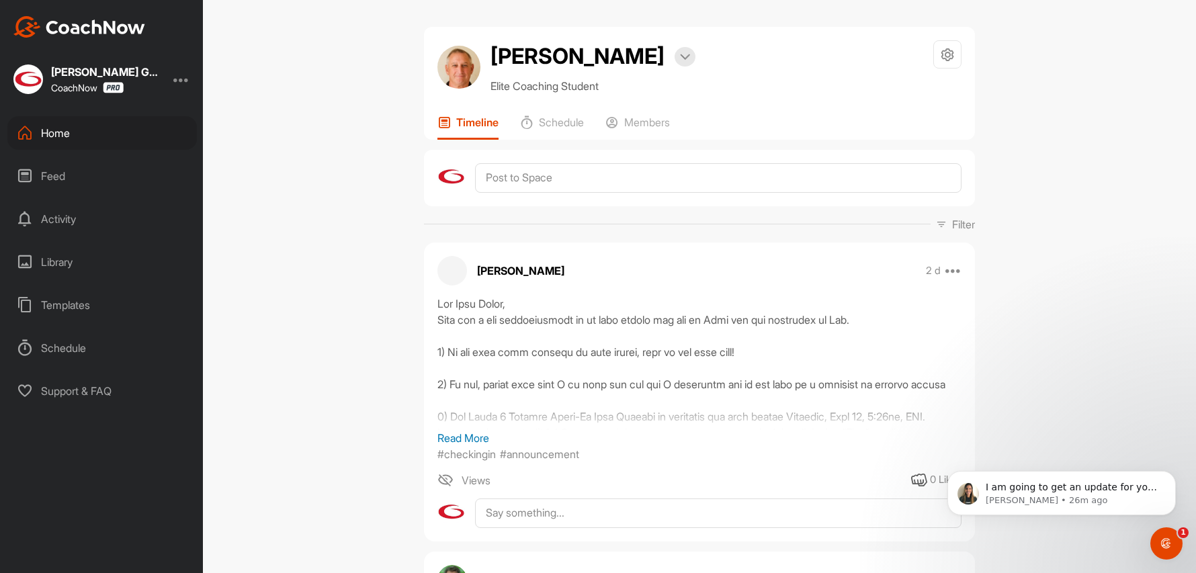
click at [25, 133] on icon at bounding box center [25, 133] width 16 height 16
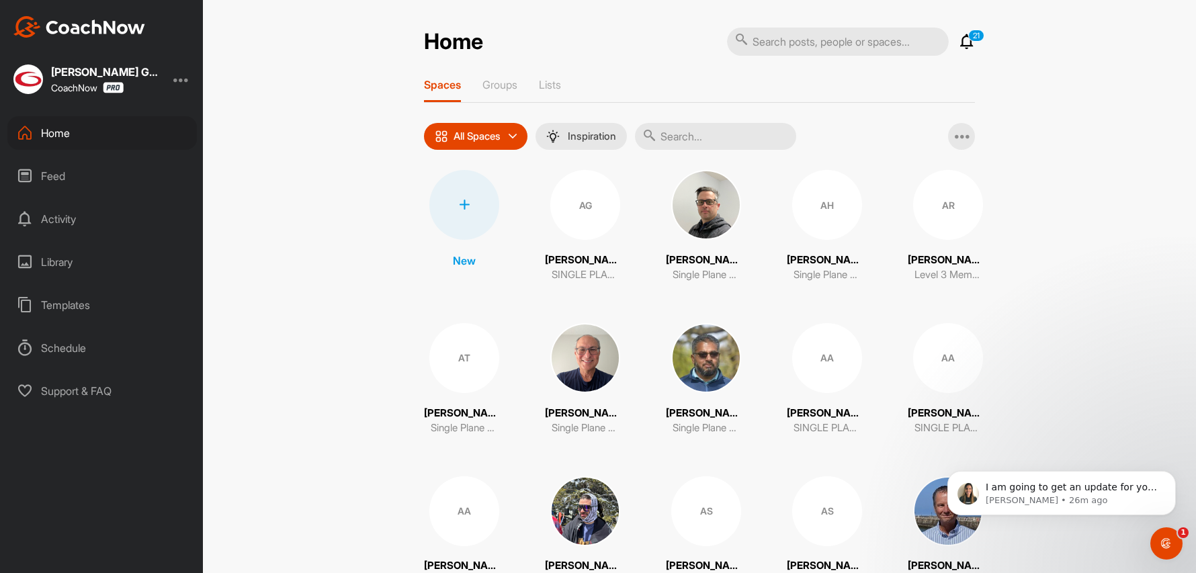
click at [692, 123] on input "text" at bounding box center [715, 136] width 161 height 27
paste input "Ikuta"
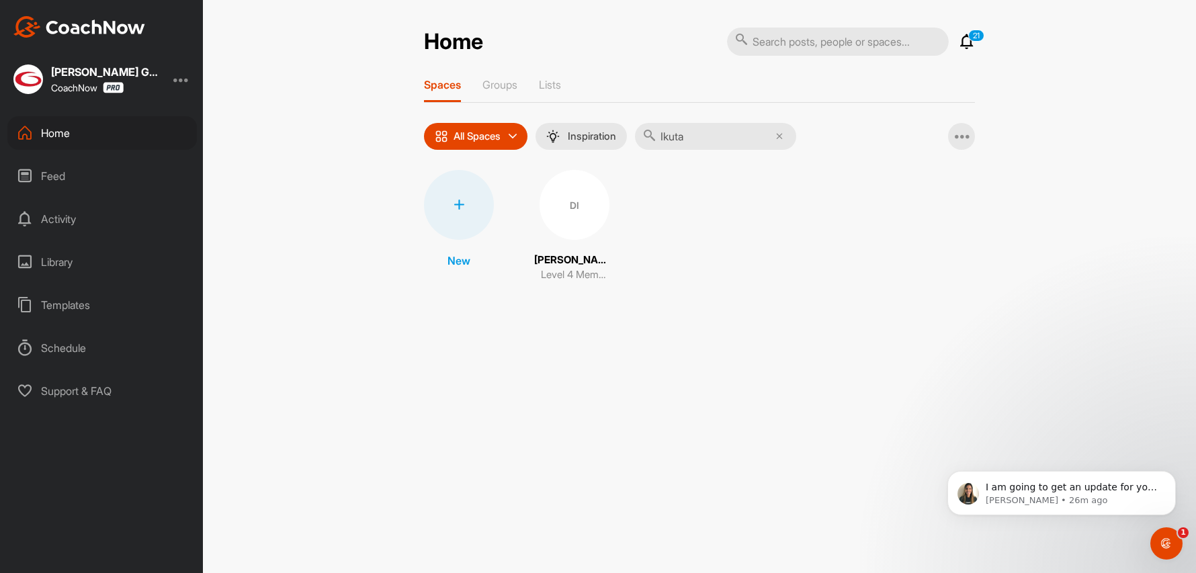
type input "Ikuta"
click at [555, 206] on div "DI" at bounding box center [575, 205] width 70 height 70
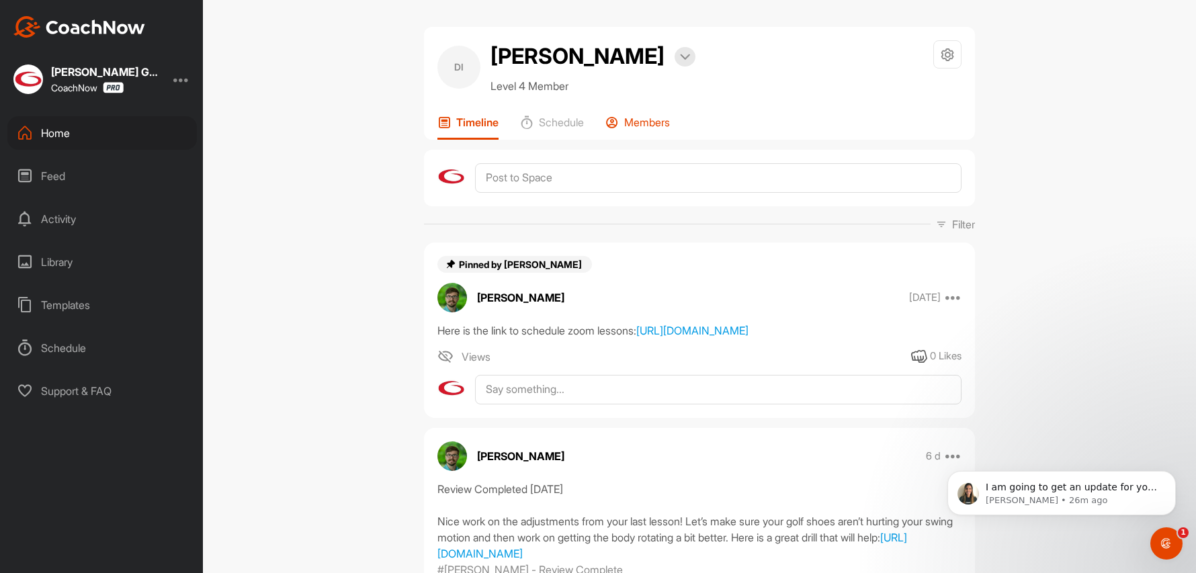
click at [636, 122] on p "Members" at bounding box center [647, 122] width 46 height 13
